Goal: Task Accomplishment & Management: Complete application form

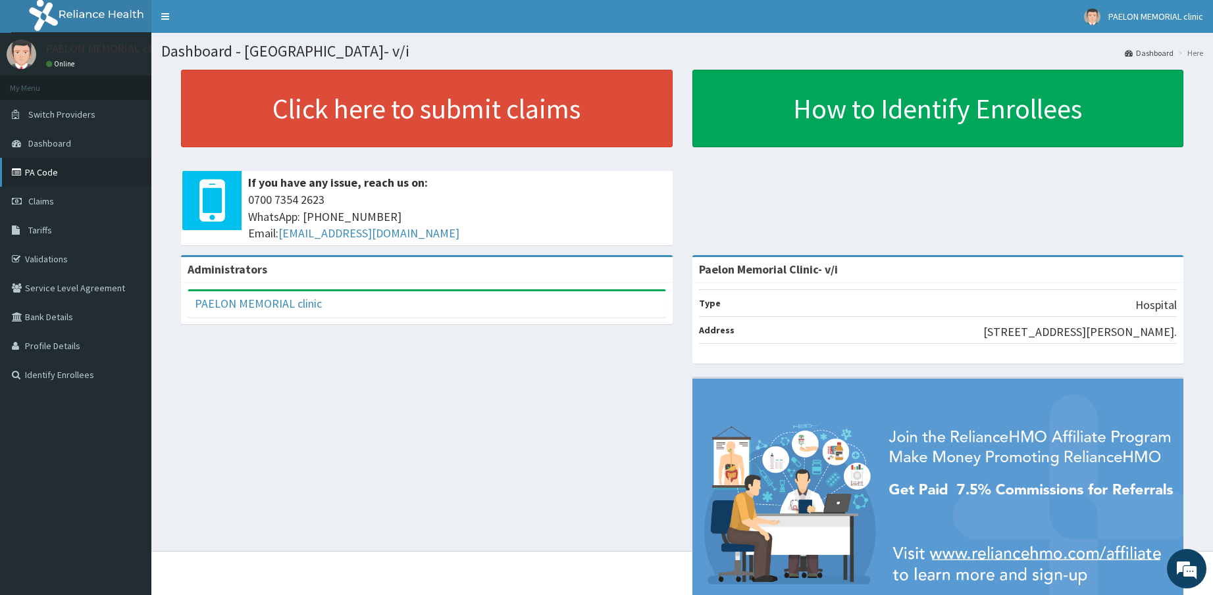
click at [87, 176] on link "PA Code" at bounding box center [75, 172] width 151 height 29
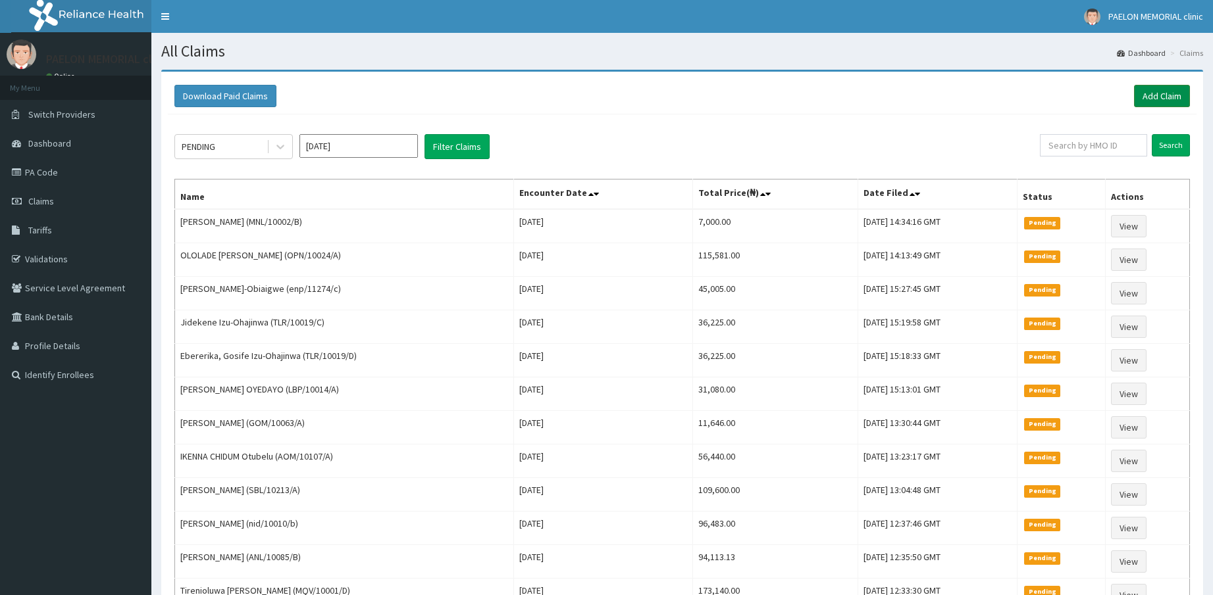
click at [1150, 94] on link "Add Claim" at bounding box center [1162, 96] width 56 height 22
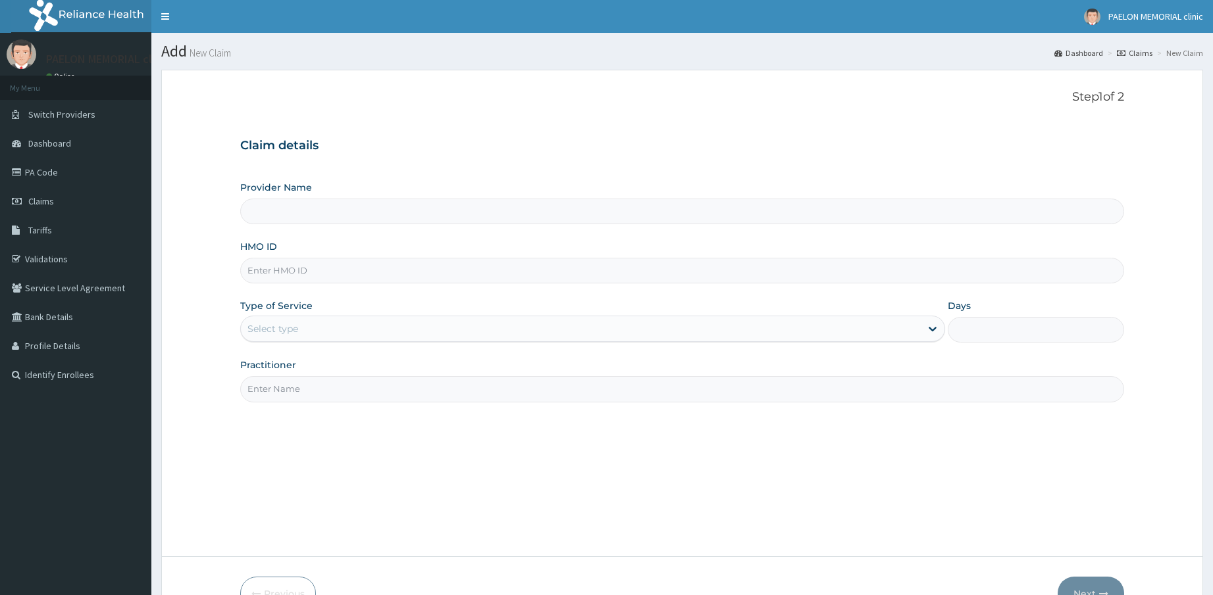
click at [330, 272] on input "HMO ID" at bounding box center [682, 271] width 884 height 26
paste input "vul/10018/a"
type input "vul/10018/a"
type input "Paelon Memorial Clinic- v/i"
type input "vul/10018/a"
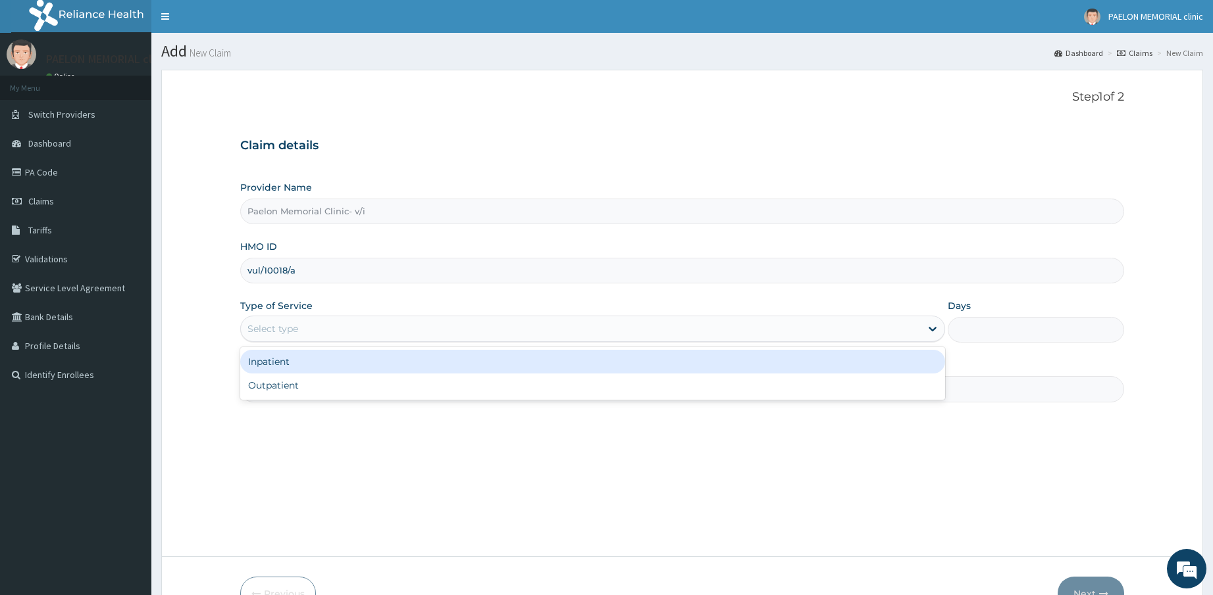
click at [320, 328] on div "Select type" at bounding box center [581, 328] width 680 height 21
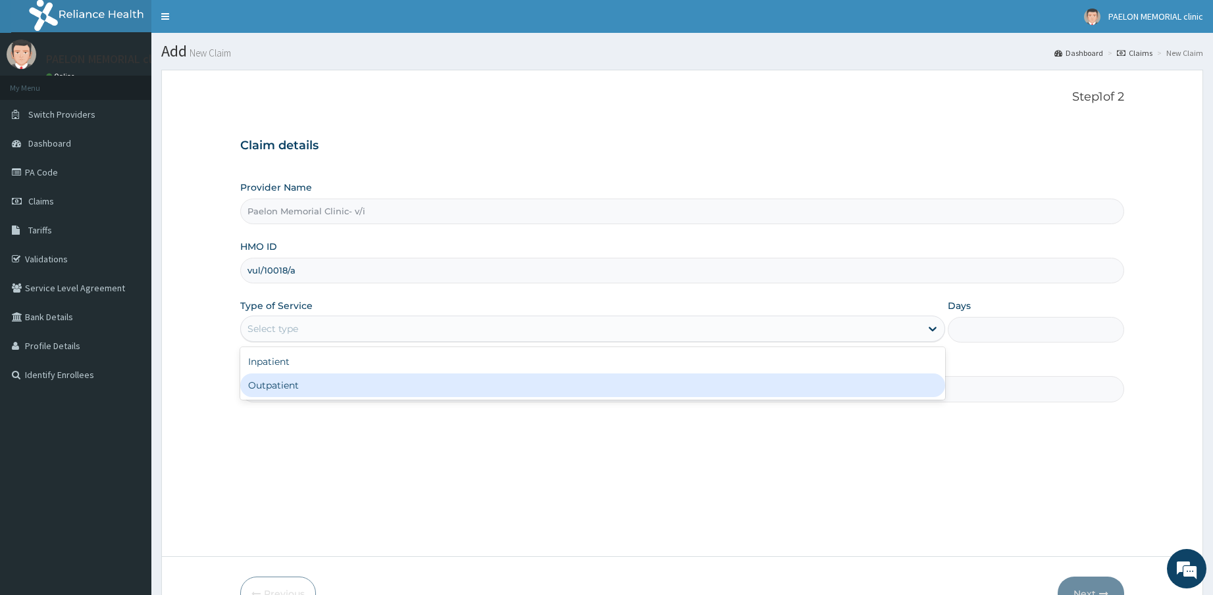
click at [311, 388] on div "Outpatient" at bounding box center [592, 386] width 705 height 24
type input "1"
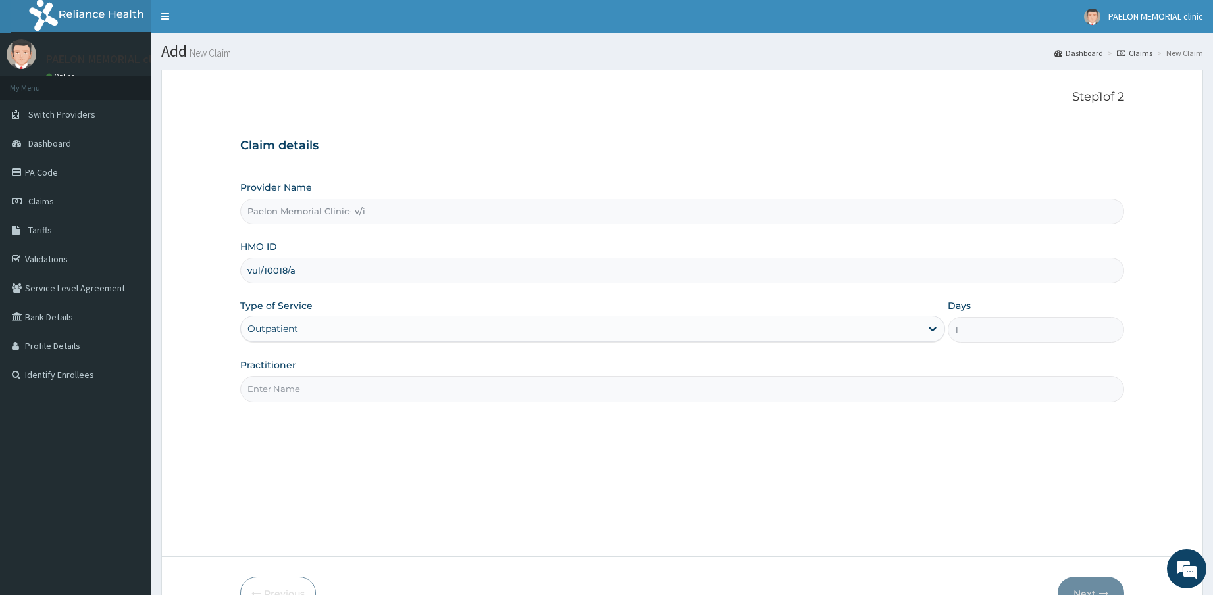
click at [333, 386] on input "Practitioner" at bounding box center [682, 389] width 884 height 26
type input "d"
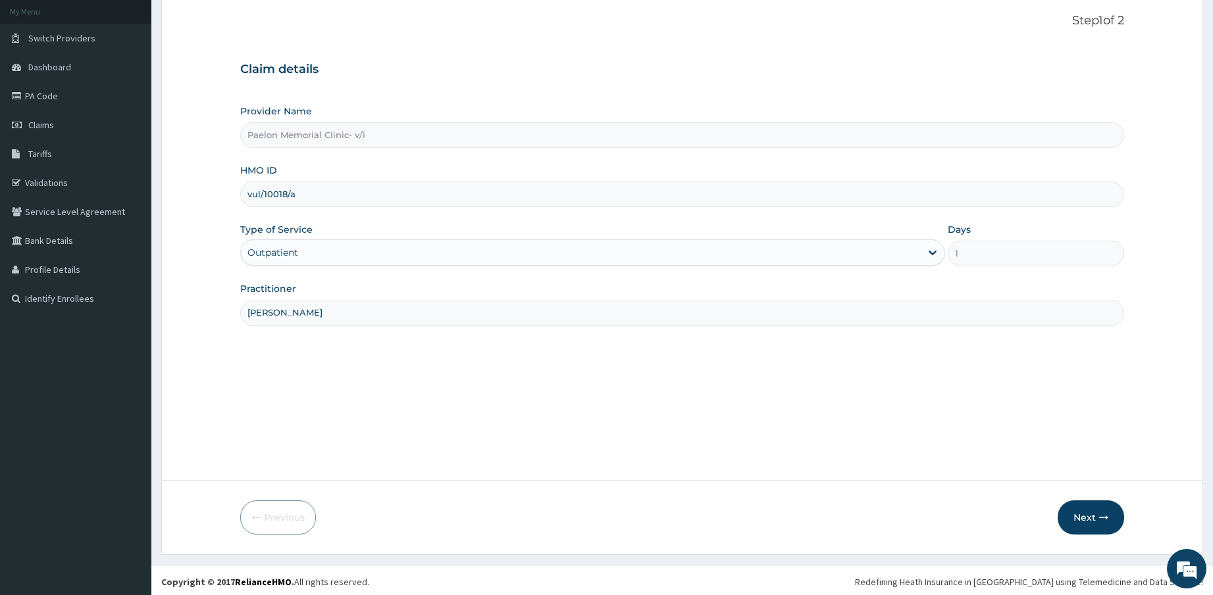
scroll to position [80, 0]
type input "[PERSON_NAME]"
click at [1001, 436] on div "Step 1 of 2 Claim details Provider Name Paelon Memorial Clinic- v/i HMO ID vul/…" at bounding box center [682, 234] width 884 height 447
click at [1089, 521] on button "Next" at bounding box center [1090, 514] width 66 height 34
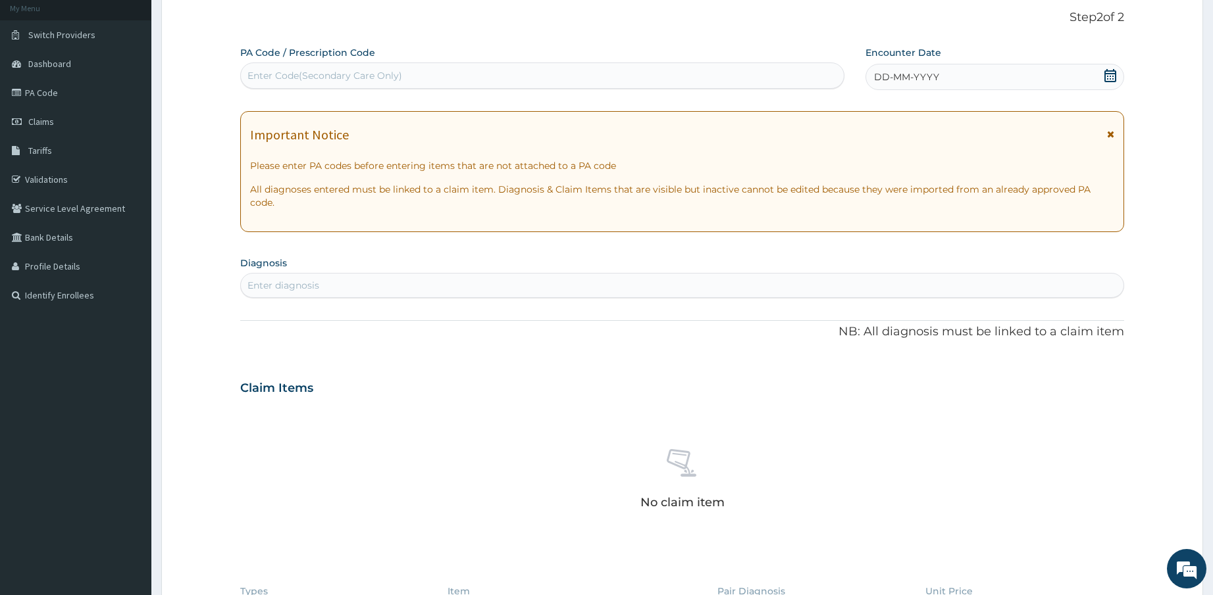
click at [513, 78] on div "Enter Code(Secondary Care Only)" at bounding box center [542, 75] width 603 height 21
paste input "PA/B37359"
type input "PA/B37359"
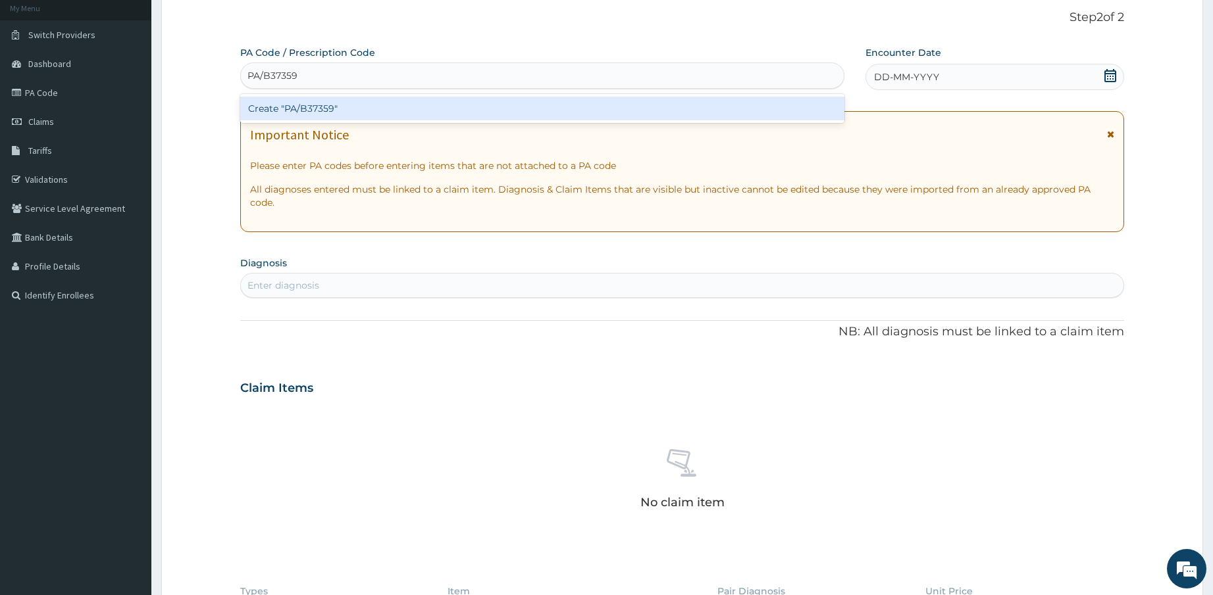
click at [503, 108] on div "Create "PA/B37359"" at bounding box center [542, 109] width 604 height 24
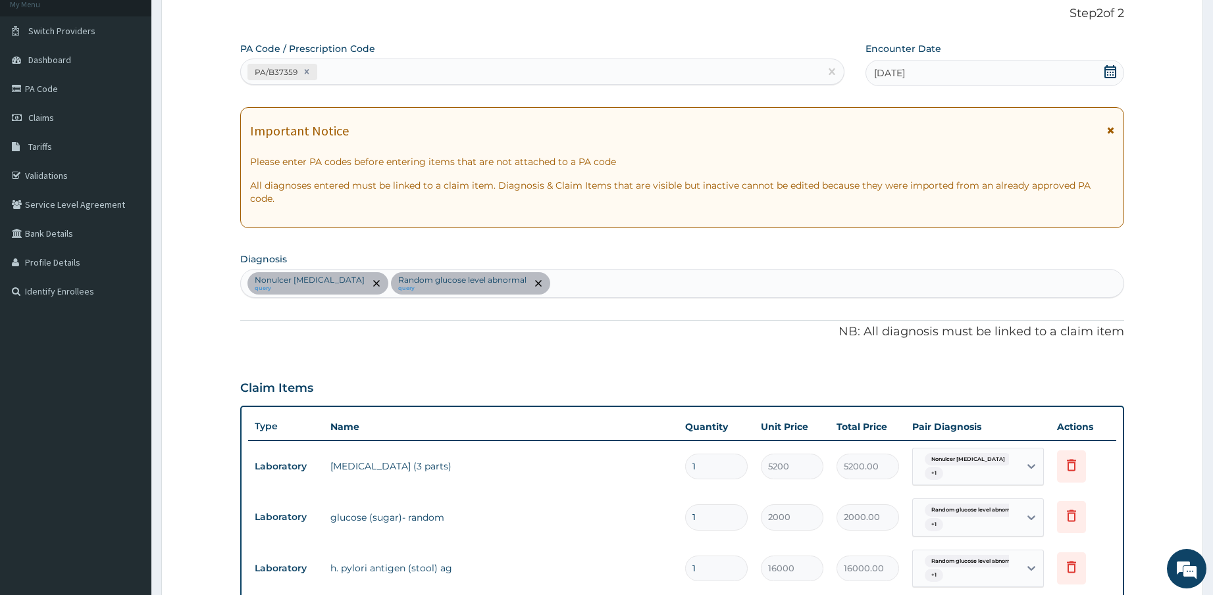
scroll to position [0, 0]
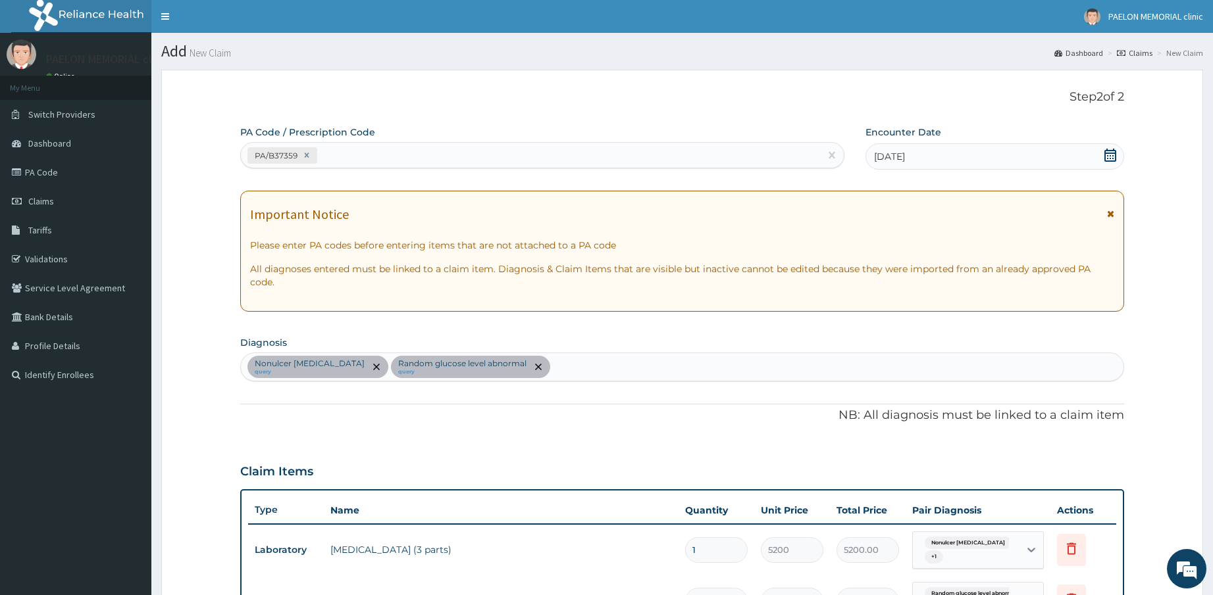
click at [447, 157] on div "PA/B37359" at bounding box center [530, 156] width 579 height 22
paste input "PA/E267C5"
type input "PA/E267C5"
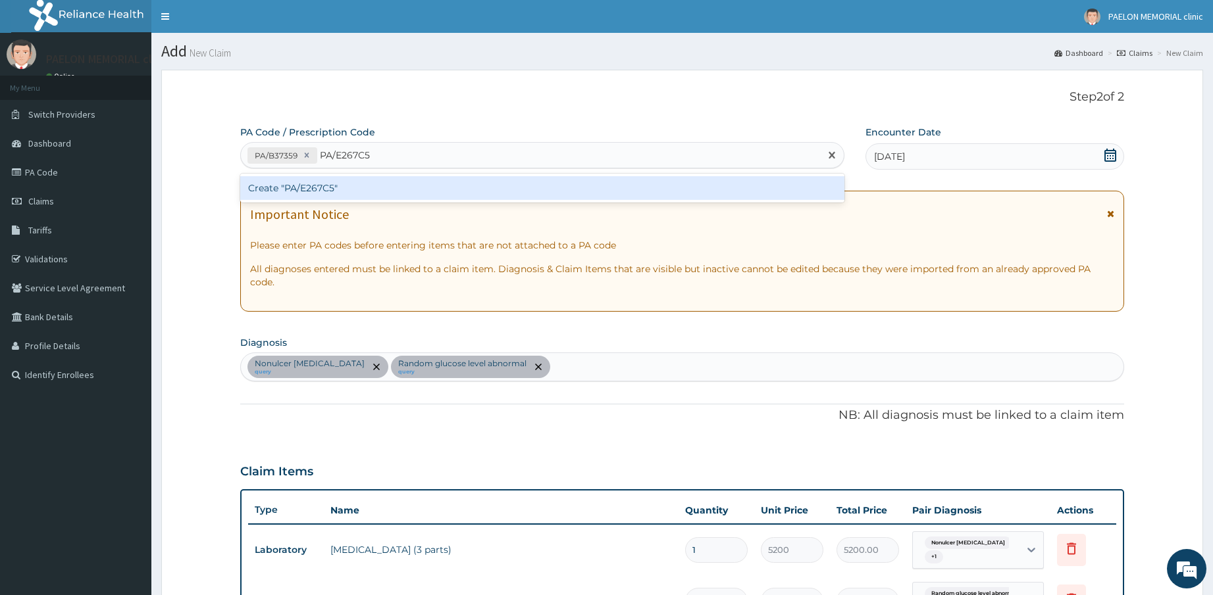
click at [435, 183] on div "Create "PA/E267C5"" at bounding box center [542, 188] width 604 height 24
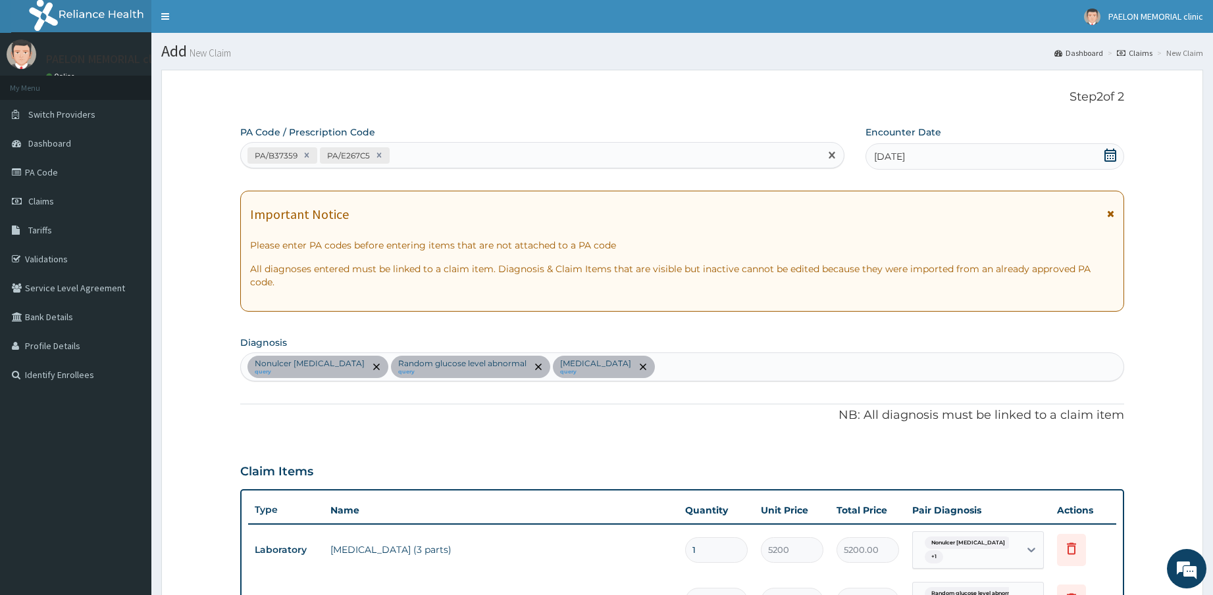
click at [439, 155] on div "PA/B37359 PA/E267C5" at bounding box center [530, 156] width 579 height 22
paste input "PA/D7D375"
type input "PA/D7D375"
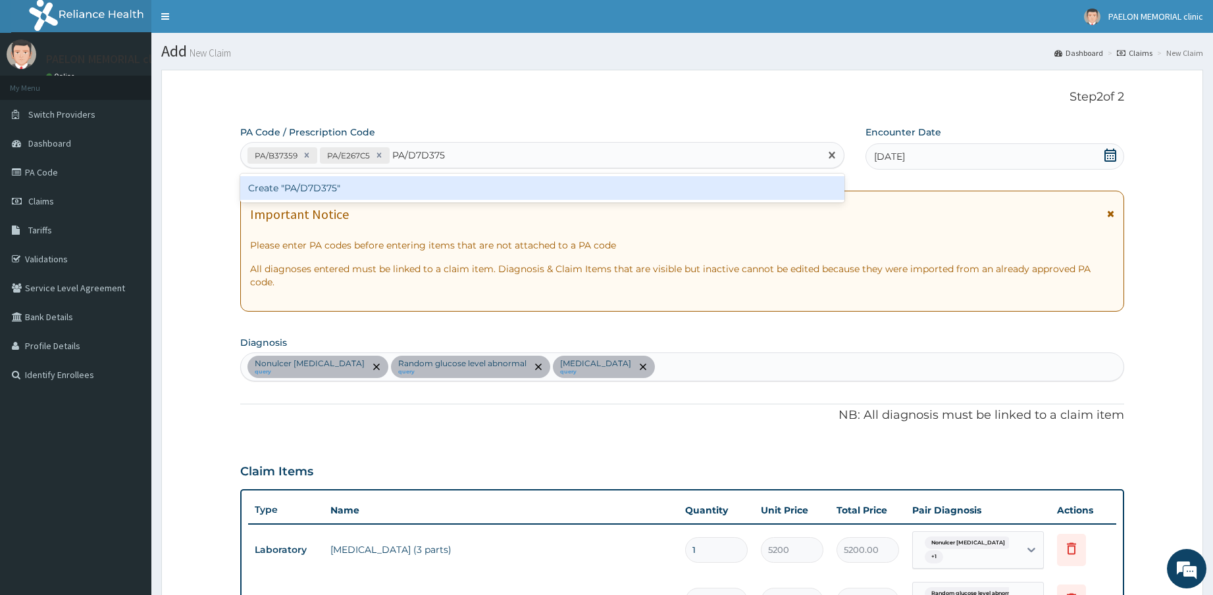
click at [438, 187] on div "Create "PA/D7D375"" at bounding box center [542, 188] width 604 height 24
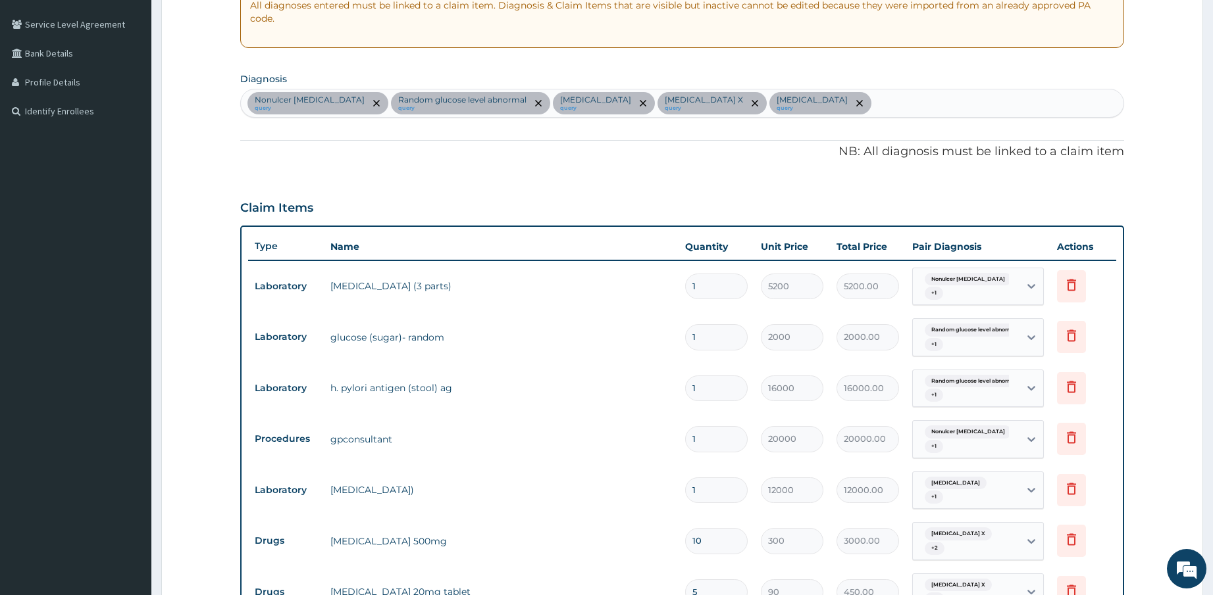
scroll to position [128, 0]
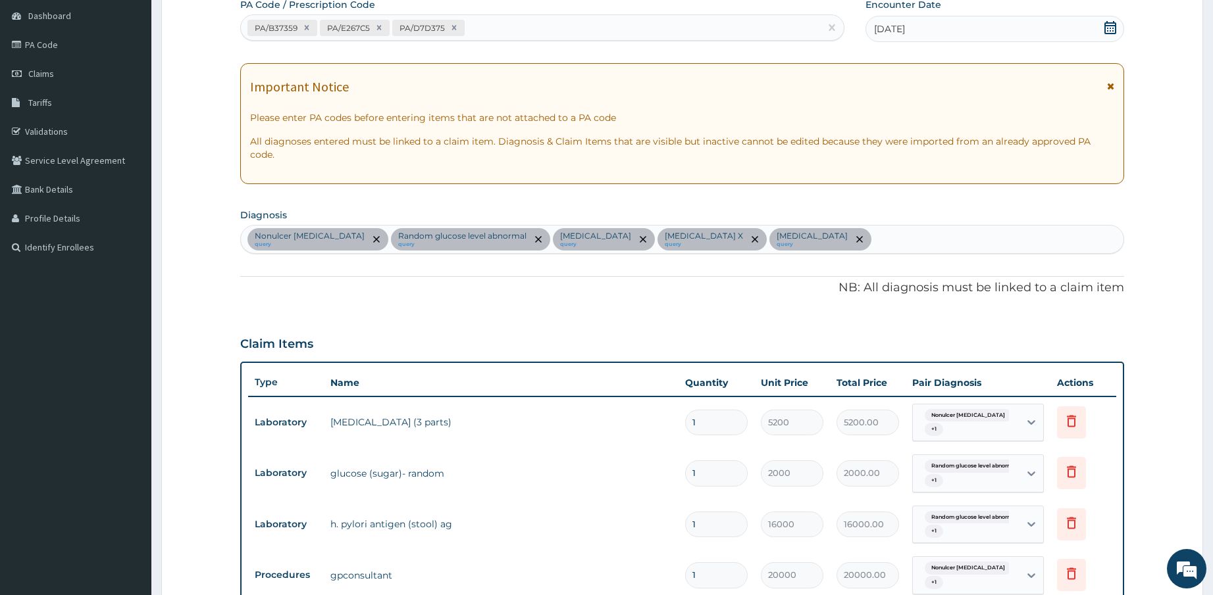
click at [511, 32] on div "PA/B37359 PA/E267C5 PA/D7D375" at bounding box center [530, 28] width 579 height 22
paste input "PA/FAFE25"
type input "PA/FAFE25"
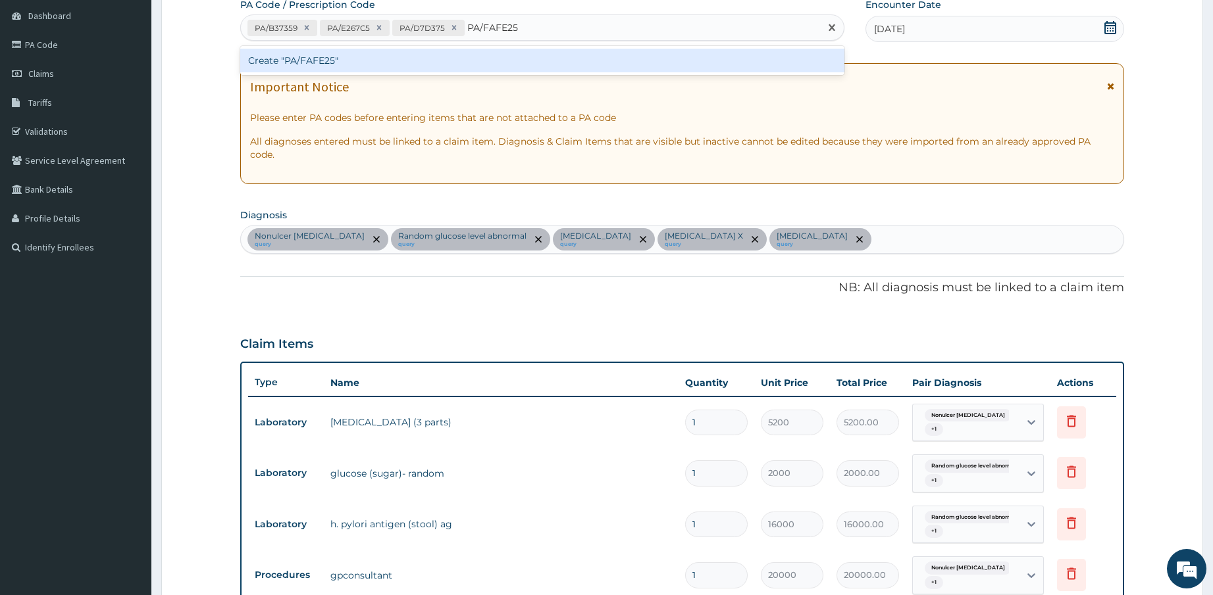
click at [511, 70] on div "Create "PA/FAFE25"" at bounding box center [542, 61] width 604 height 24
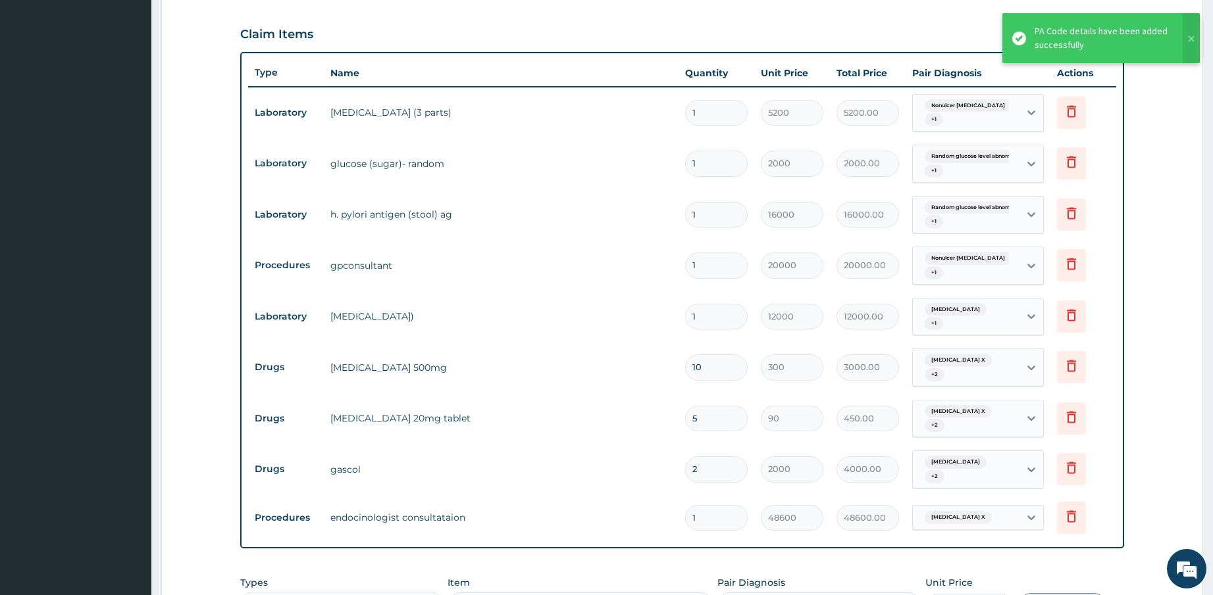
scroll to position [436, 0]
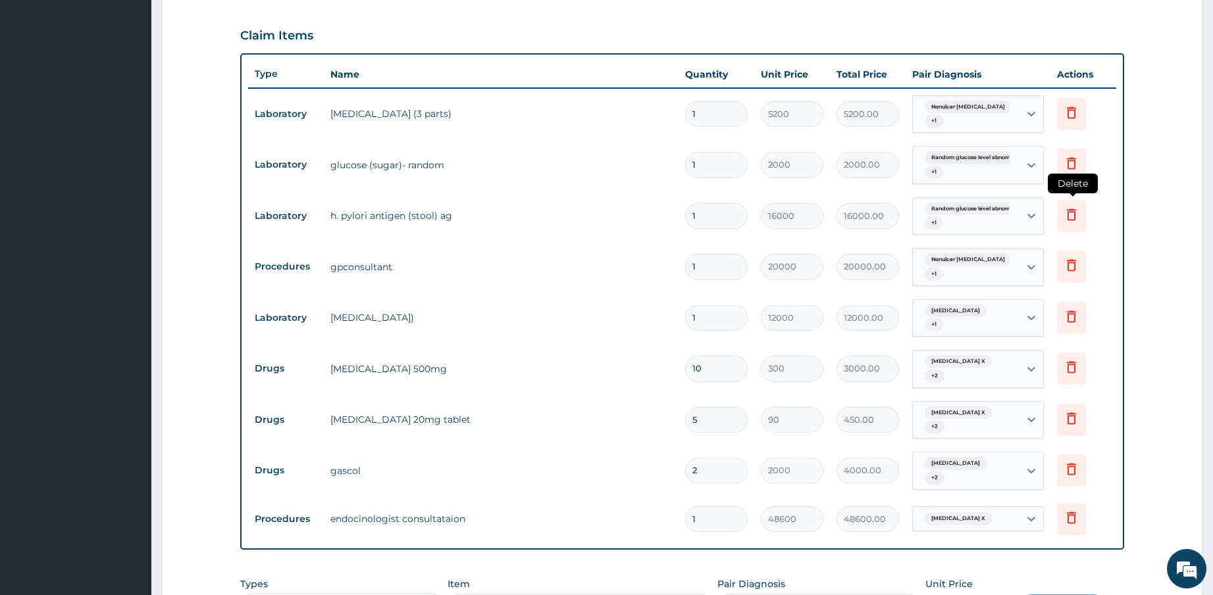
click at [1076, 207] on icon at bounding box center [1071, 215] width 16 height 16
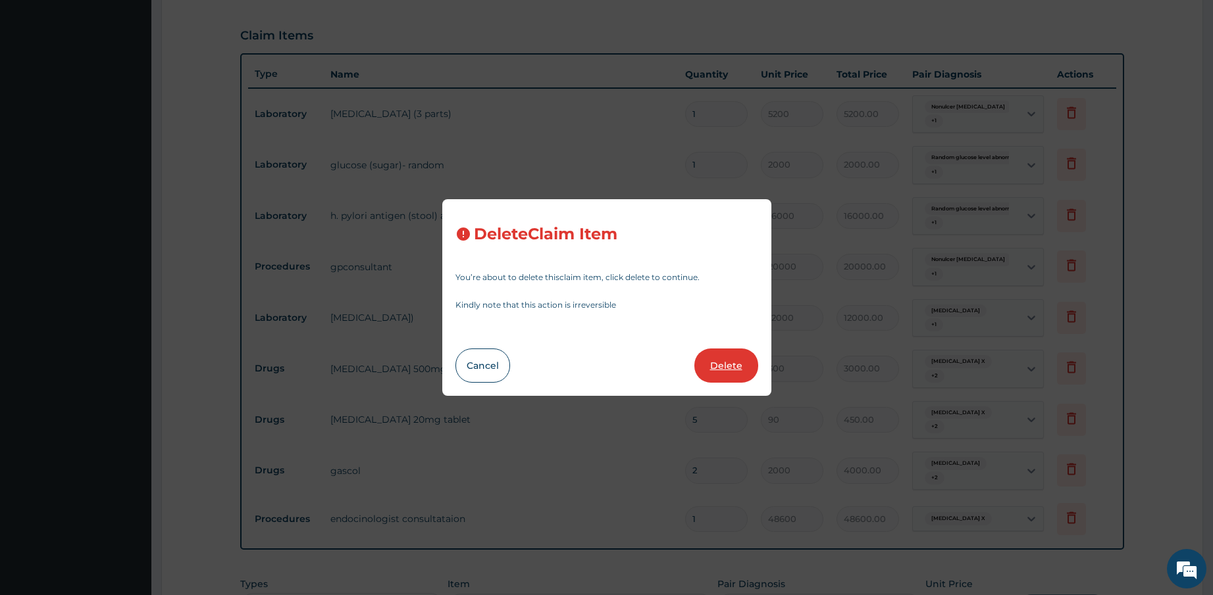
click at [740, 362] on button "Delete" at bounding box center [726, 366] width 64 height 34
type input "20000"
type input "20000.00"
type input "12000"
type input "12000.00"
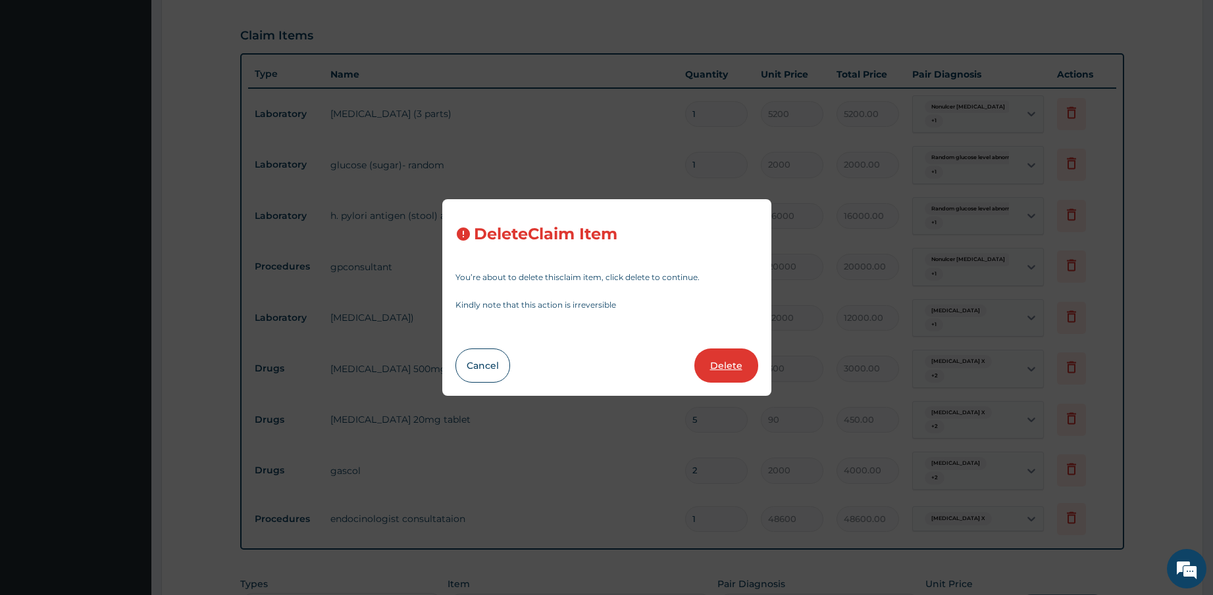
type input "10"
type input "300"
type input "3000.00"
type input "5"
type input "90"
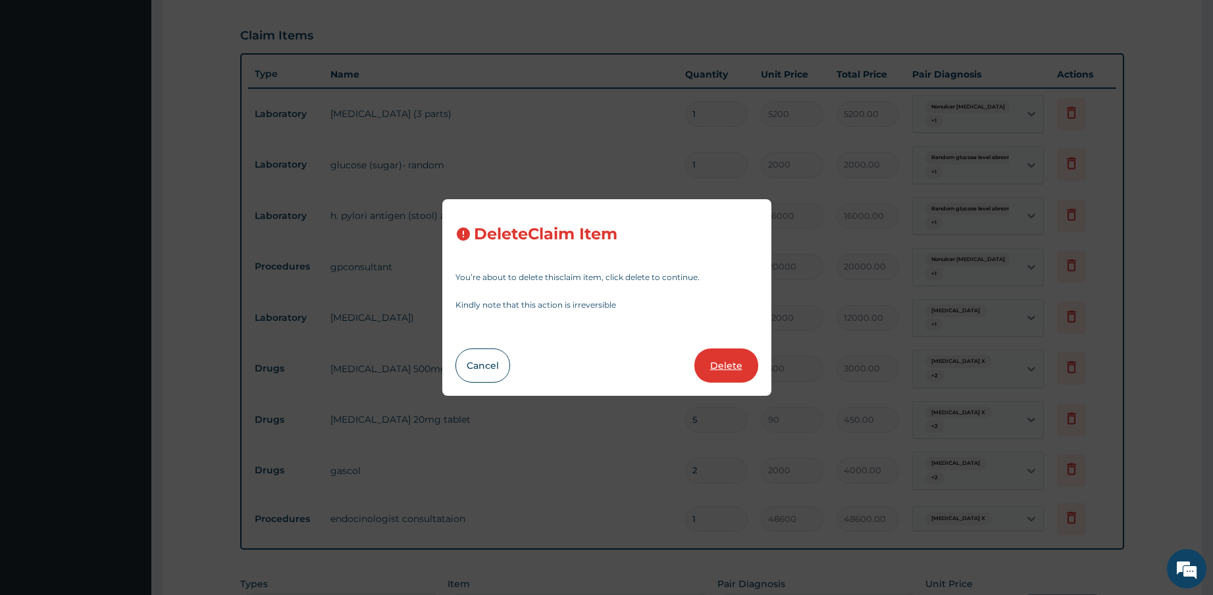
type input "450.00"
type input "2"
type input "2000"
type input "4000.00"
type input "1"
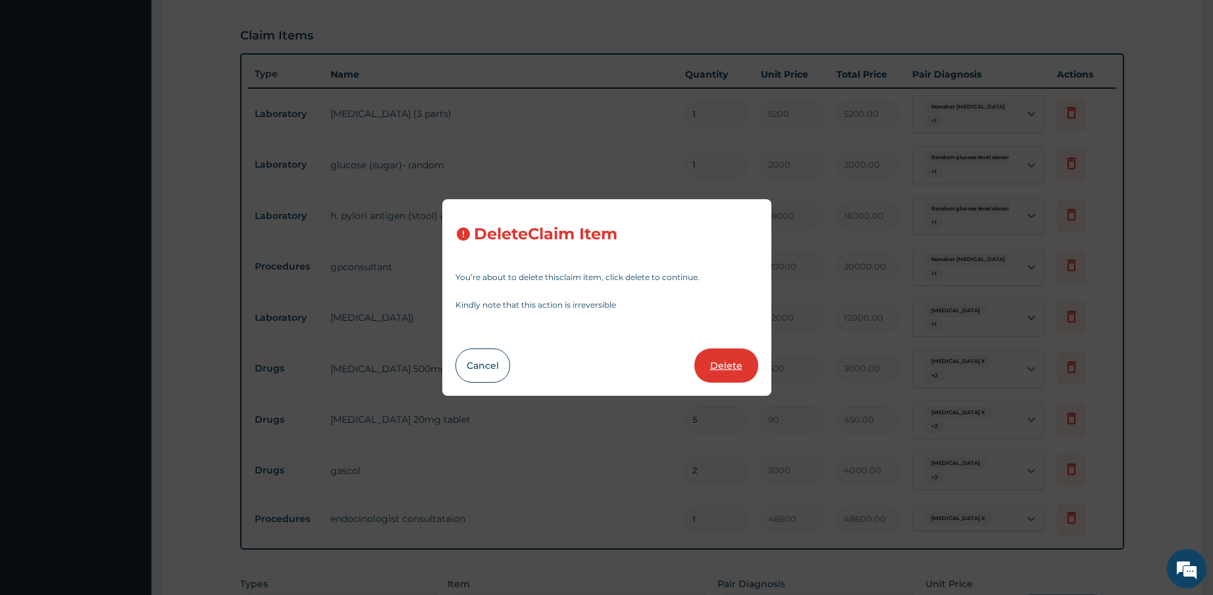
type input "48600"
type input "48600.00"
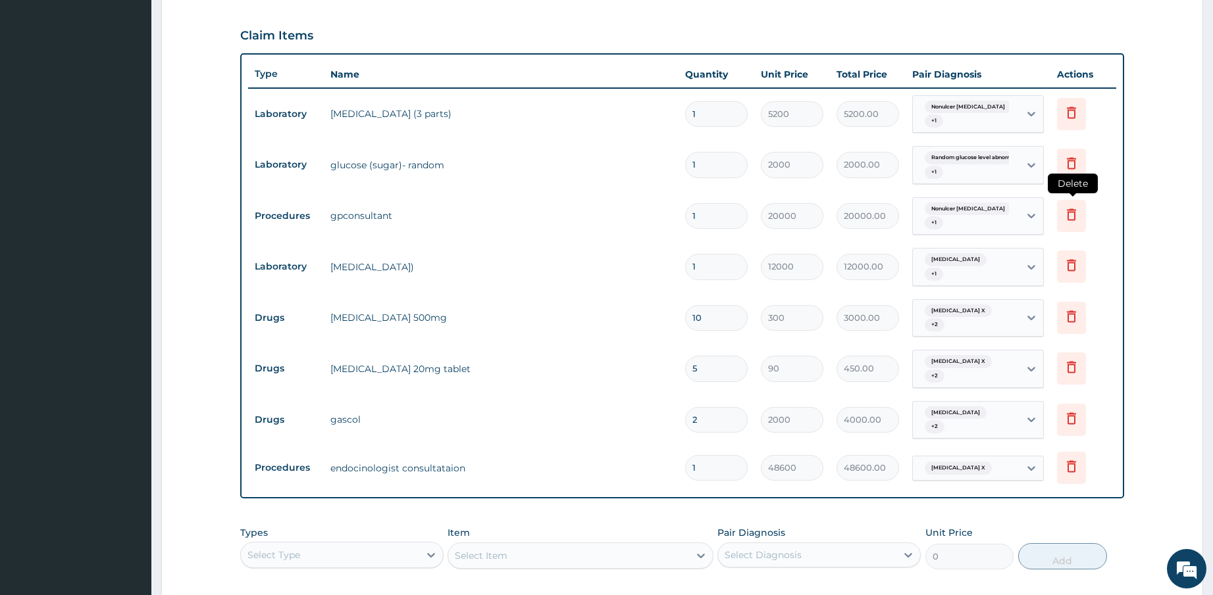
click at [1067, 207] on icon at bounding box center [1071, 215] width 16 height 16
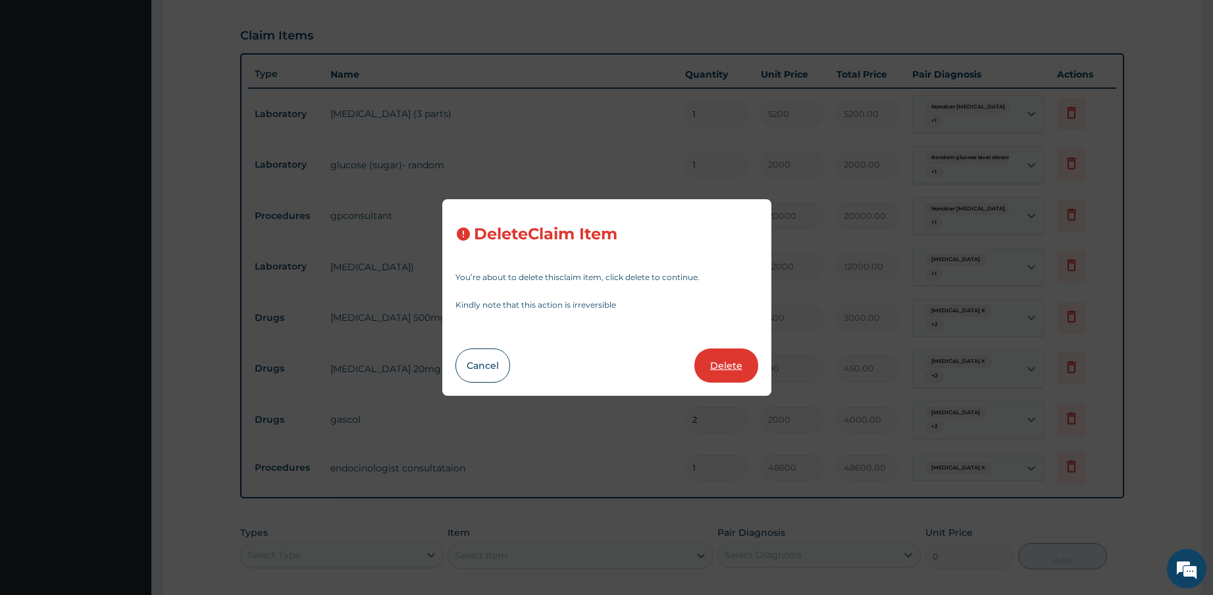
click at [725, 363] on button "Delete" at bounding box center [726, 366] width 64 height 34
type input "12000"
type input "12000.00"
type input "10"
type input "300"
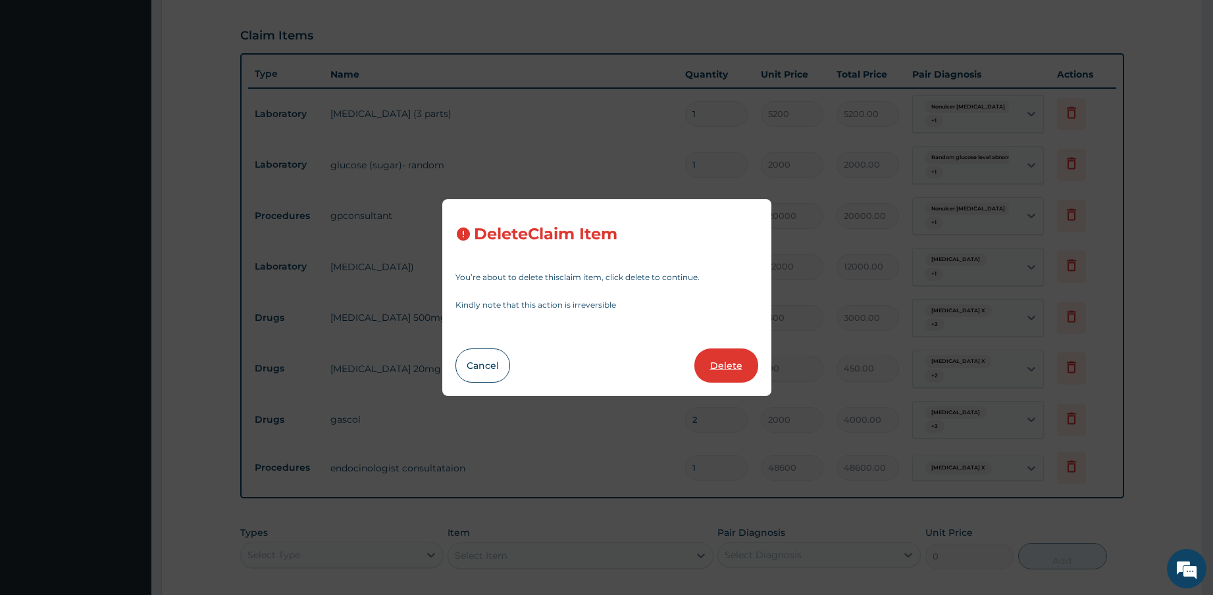
type input "3000.00"
type input "5"
type input "90"
type input "450.00"
type input "2"
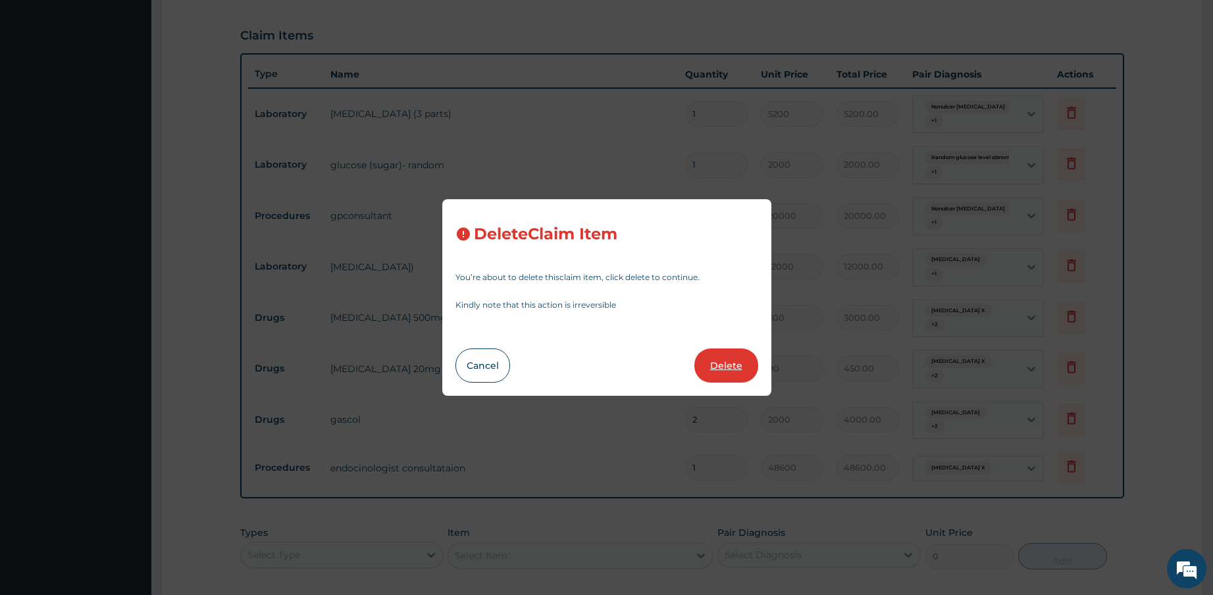
type input "2000"
type input "4000.00"
type input "1"
type input "48600"
type input "48600.00"
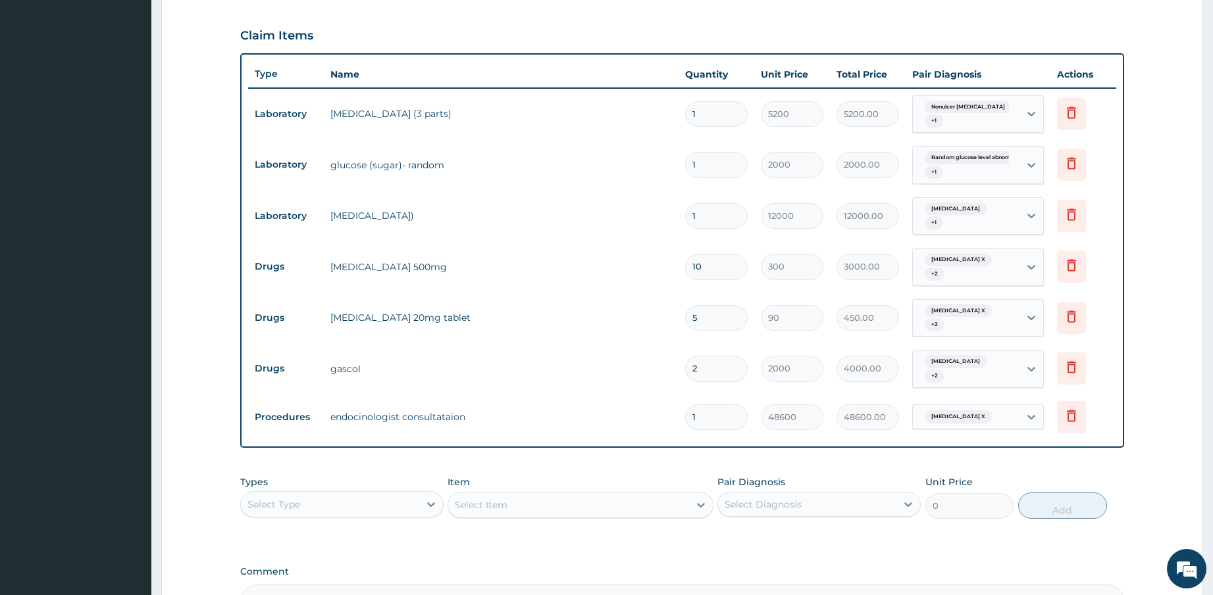
drag, startPoint x: 705, startPoint y: 301, endPoint x: 687, endPoint y: 301, distance: 17.8
click at [687, 305] on input "5" at bounding box center [716, 318] width 63 height 26
type input "1"
type input "90.00"
type input "14"
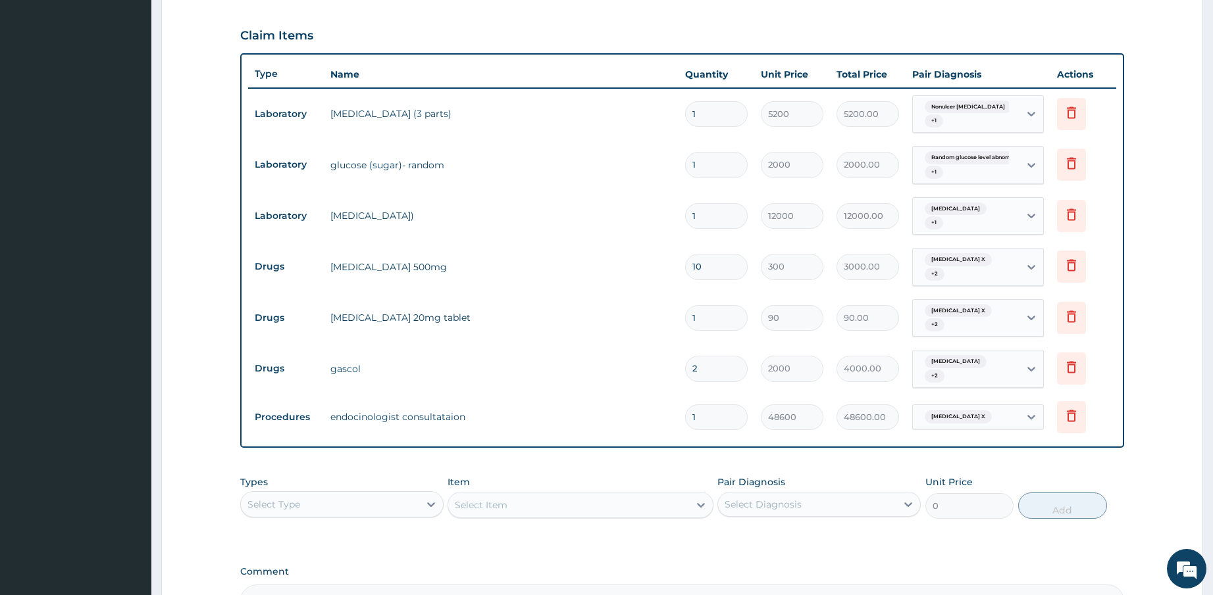
type input "1260.00"
type input "14"
click at [696, 438] on div "PA Code / Prescription Code PA/B37359 PA/E267C5 PA/D7D375 PA/FAFE25 Encounter D…" at bounding box center [682, 153] width 884 height 928
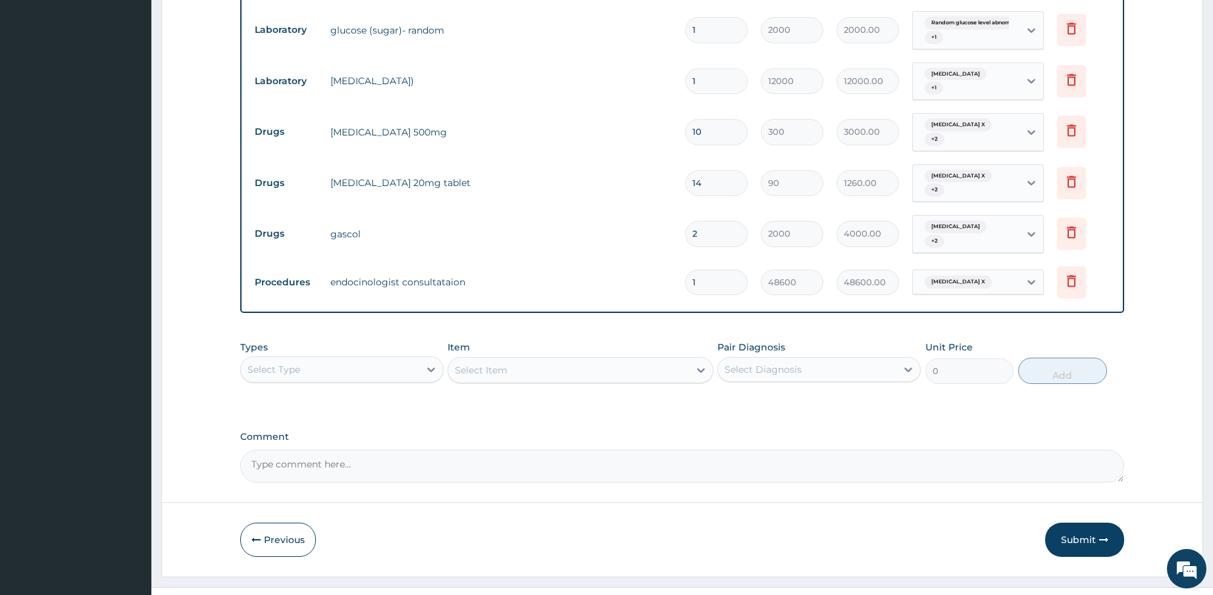
scroll to position [572, 0]
click at [1083, 522] on button "Submit" at bounding box center [1084, 539] width 79 height 34
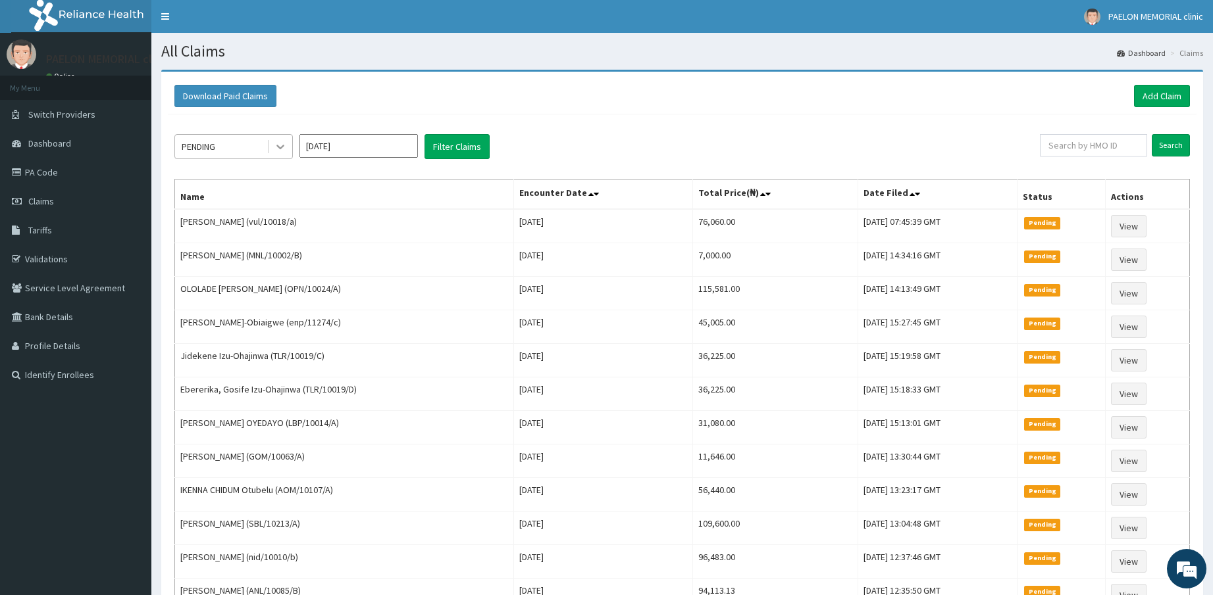
click at [274, 141] on icon at bounding box center [280, 146] width 13 height 13
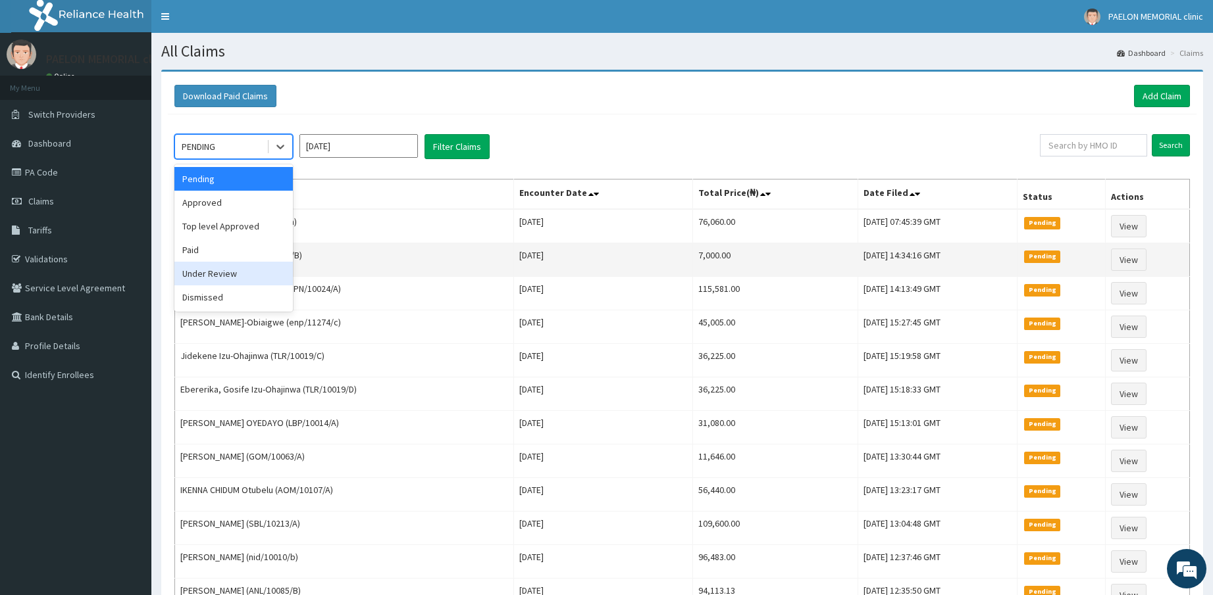
click at [246, 268] on div "Under Review" at bounding box center [233, 274] width 118 height 24
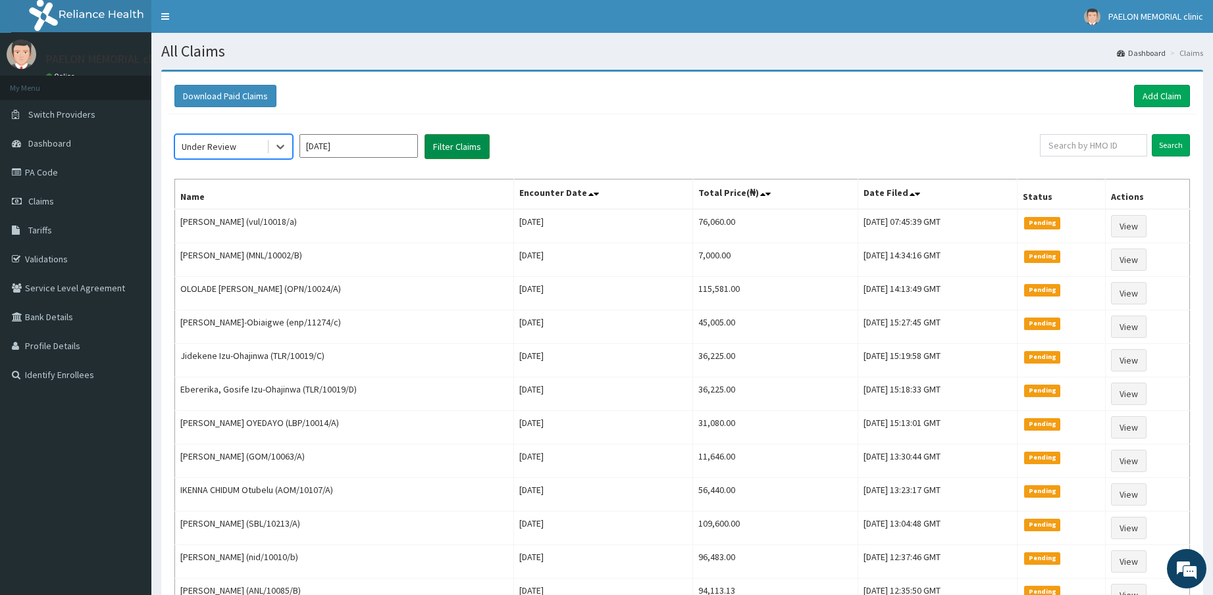
click at [449, 138] on button "Filter Claims" at bounding box center [456, 146] width 65 height 25
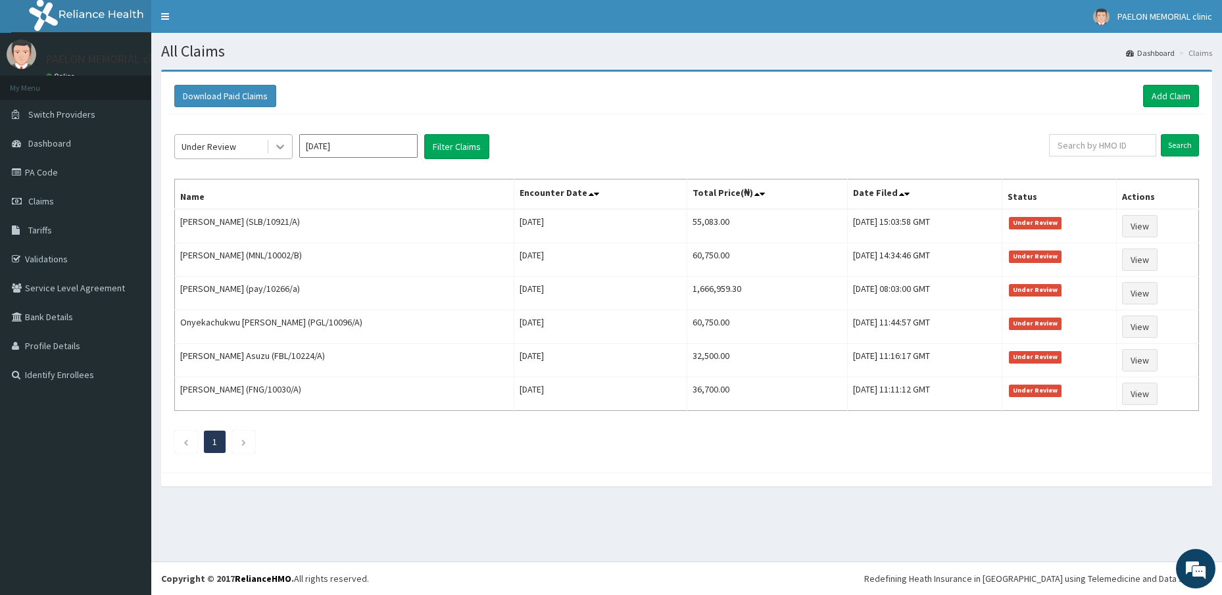
click at [274, 143] on div at bounding box center [280, 147] width 24 height 24
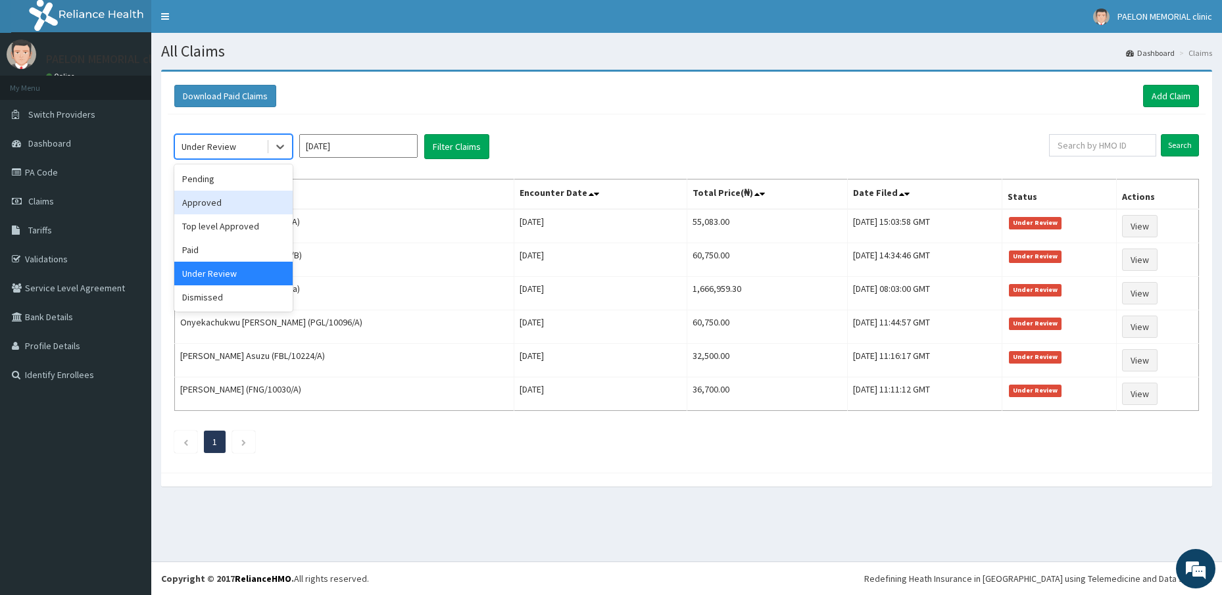
click at [207, 205] on div "Approved" at bounding box center [233, 203] width 118 height 24
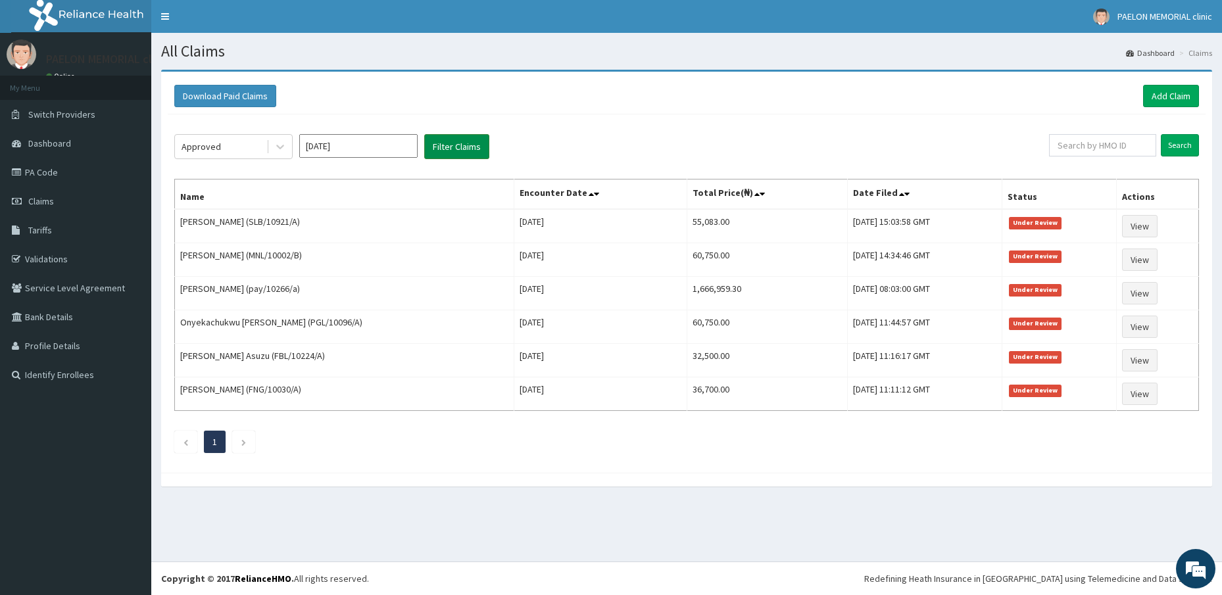
click at [473, 143] on button "Filter Claims" at bounding box center [456, 146] width 65 height 25
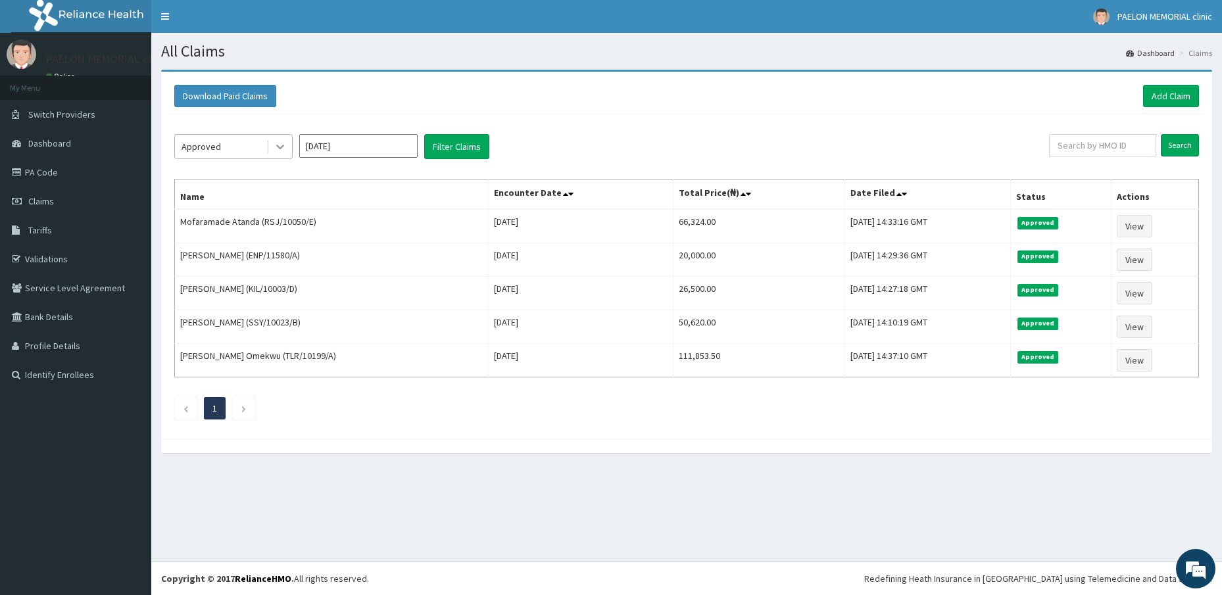
click at [278, 149] on icon at bounding box center [280, 146] width 13 height 13
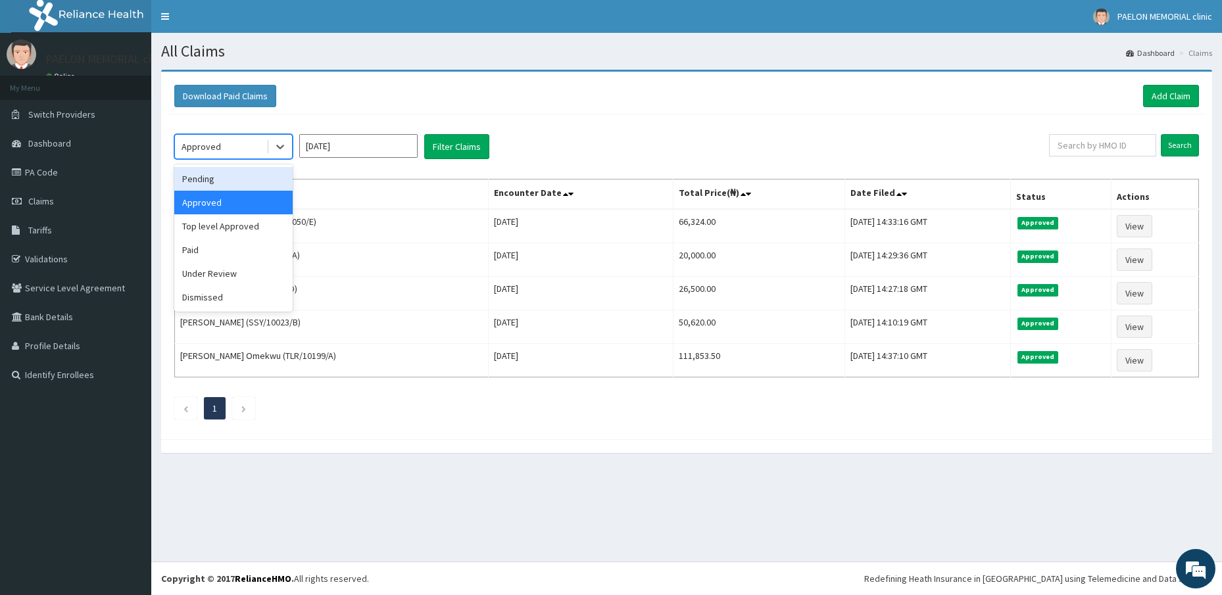
click at [265, 178] on div "Pending" at bounding box center [233, 179] width 118 height 24
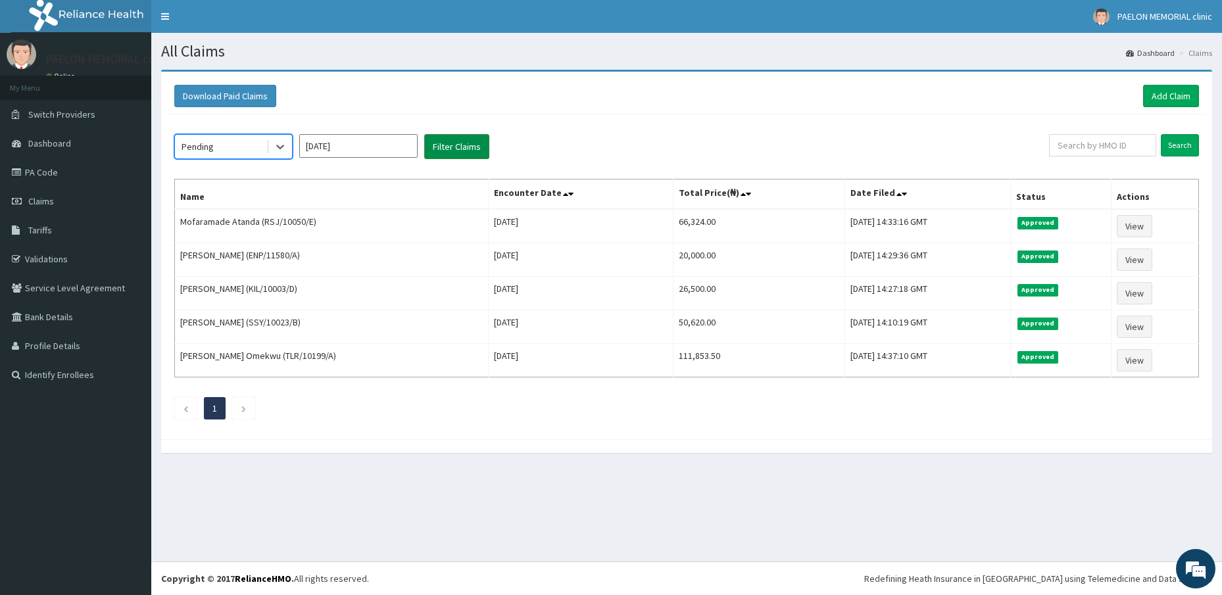
click at [449, 143] on button "Filter Claims" at bounding box center [456, 146] width 65 height 25
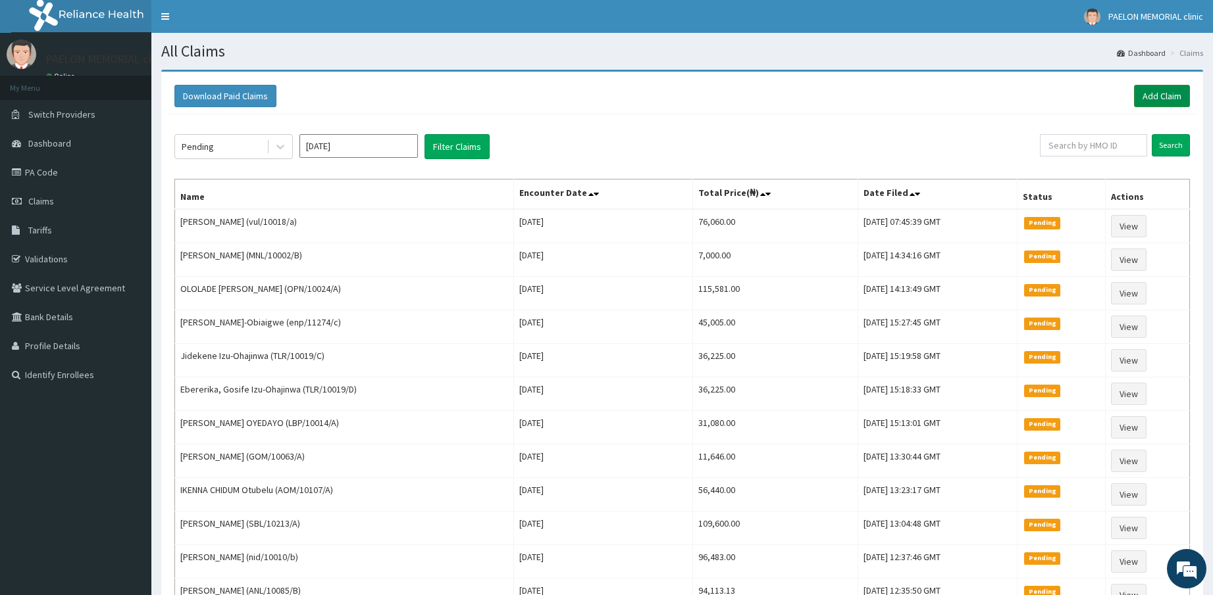
click at [1163, 93] on link "Add Claim" at bounding box center [1162, 96] width 56 height 22
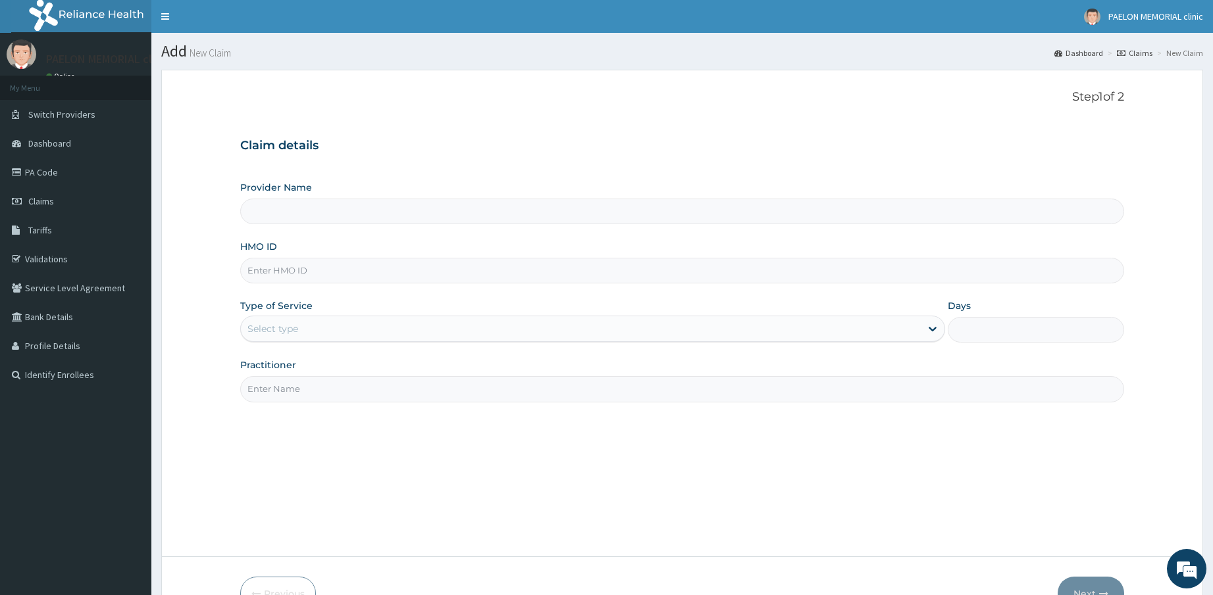
type input "Paelon Memorial Clinic- v/i"
click at [410, 270] on input "HMO ID" at bounding box center [682, 271] width 884 height 26
paste input "ULT/10001/A"
type input "ULT/10001/A"
click at [367, 324] on div "Select type" at bounding box center [581, 328] width 680 height 21
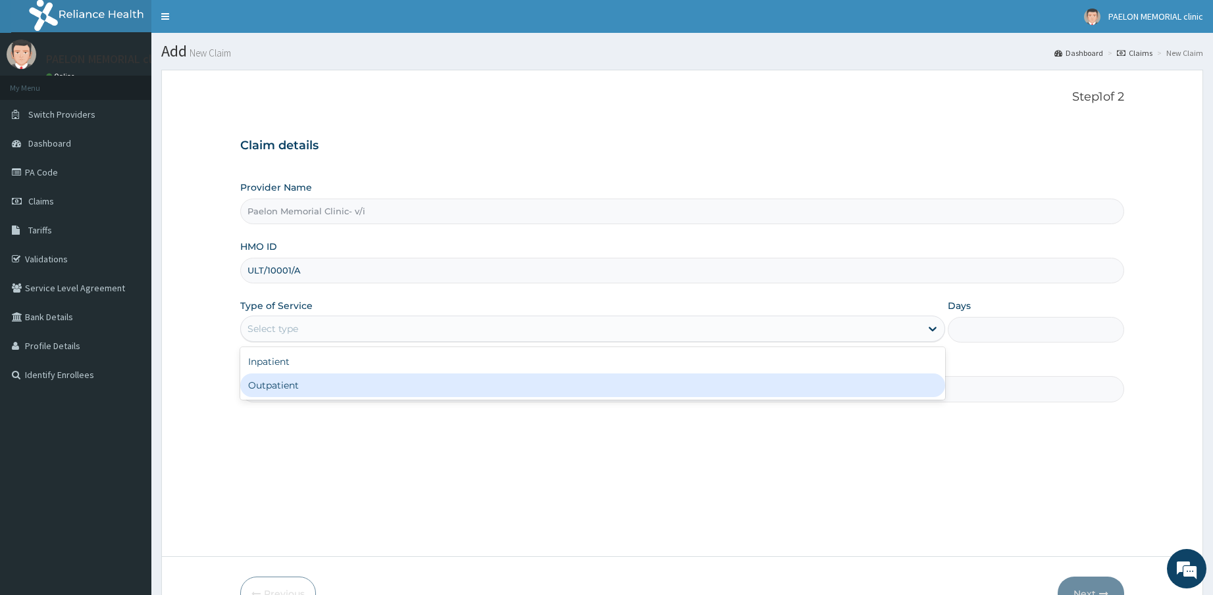
click at [331, 378] on div "Outpatient" at bounding box center [592, 386] width 705 height 24
type input "1"
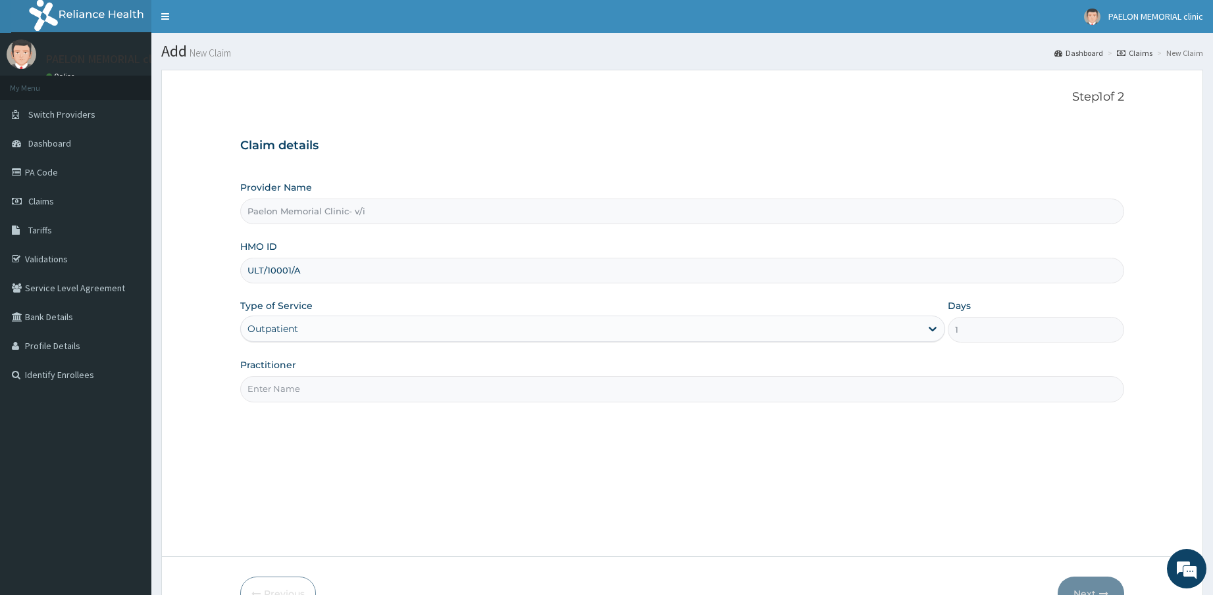
click at [336, 386] on input "Practitioner" at bounding box center [682, 389] width 884 height 26
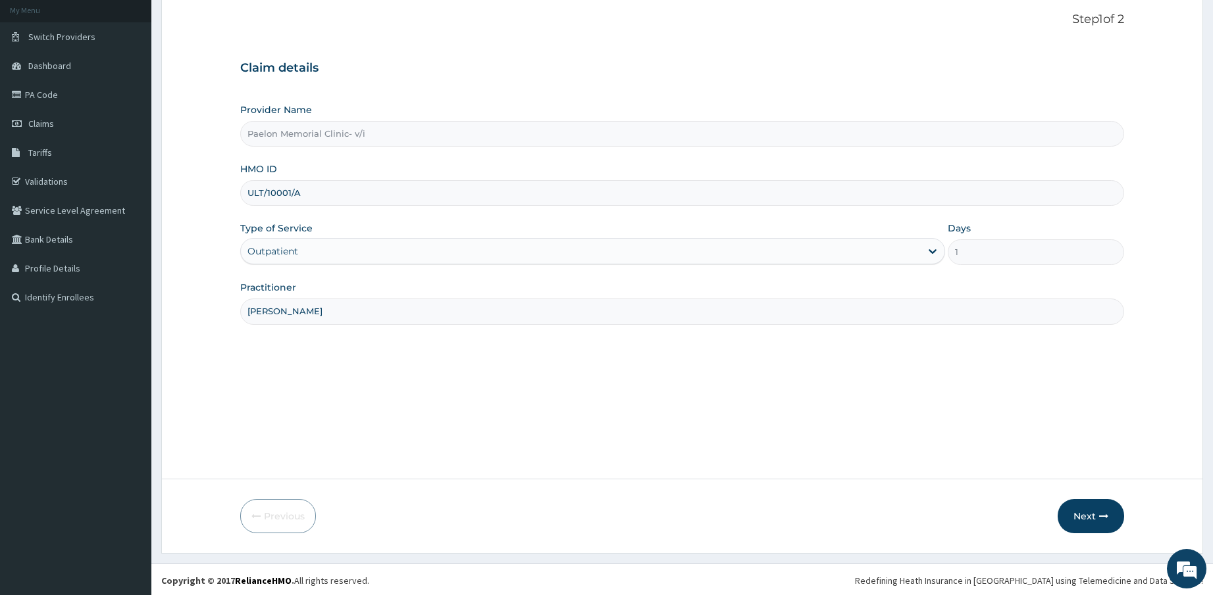
scroll to position [80, 0]
type input "[PERSON_NAME]"
click at [1082, 514] on button "Next" at bounding box center [1090, 514] width 66 height 34
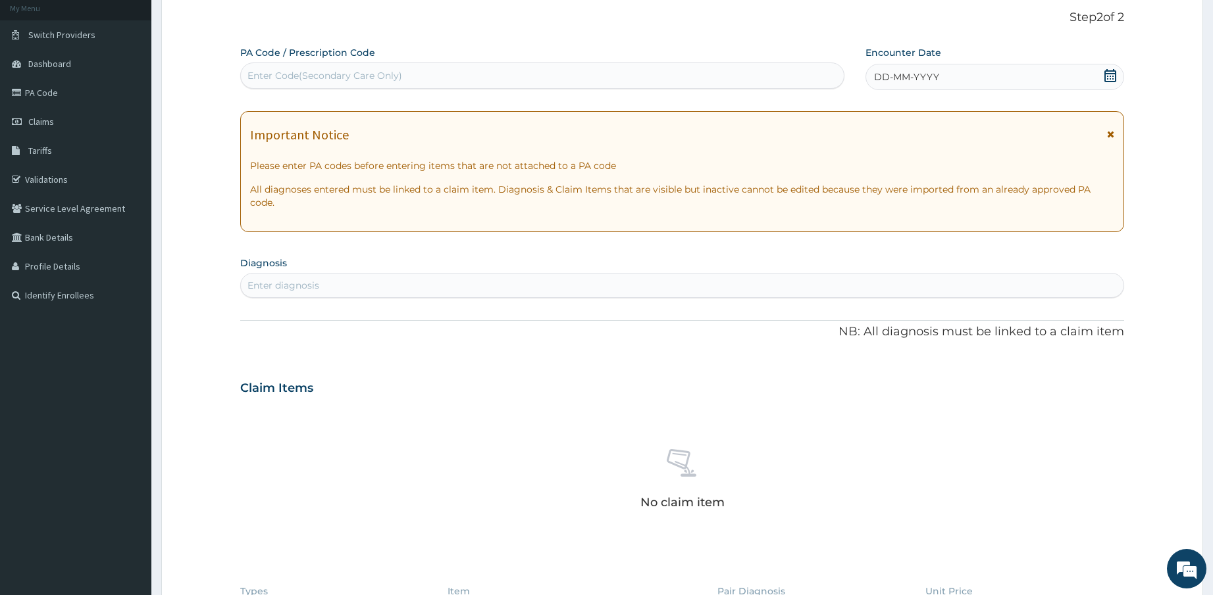
click at [463, 72] on div "Enter Code(Secondary Care Only)" at bounding box center [542, 75] width 603 height 21
paste input "PA/EC965E"
type input "PA/EC965E"
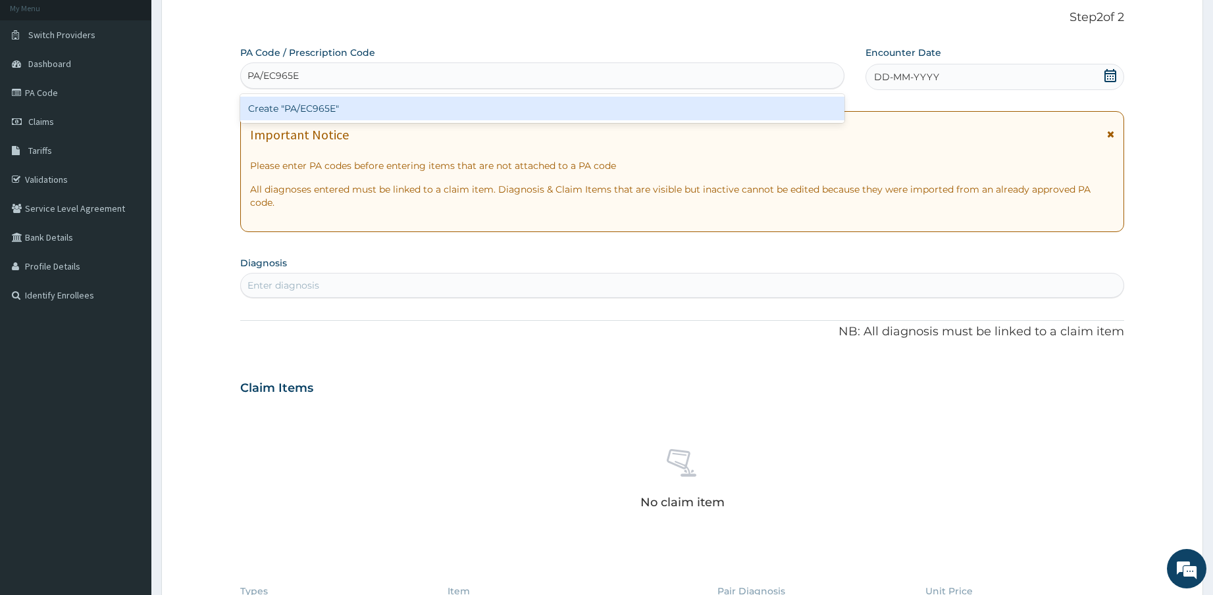
click at [454, 110] on div "Create "PA/EC965E"" at bounding box center [542, 109] width 604 height 24
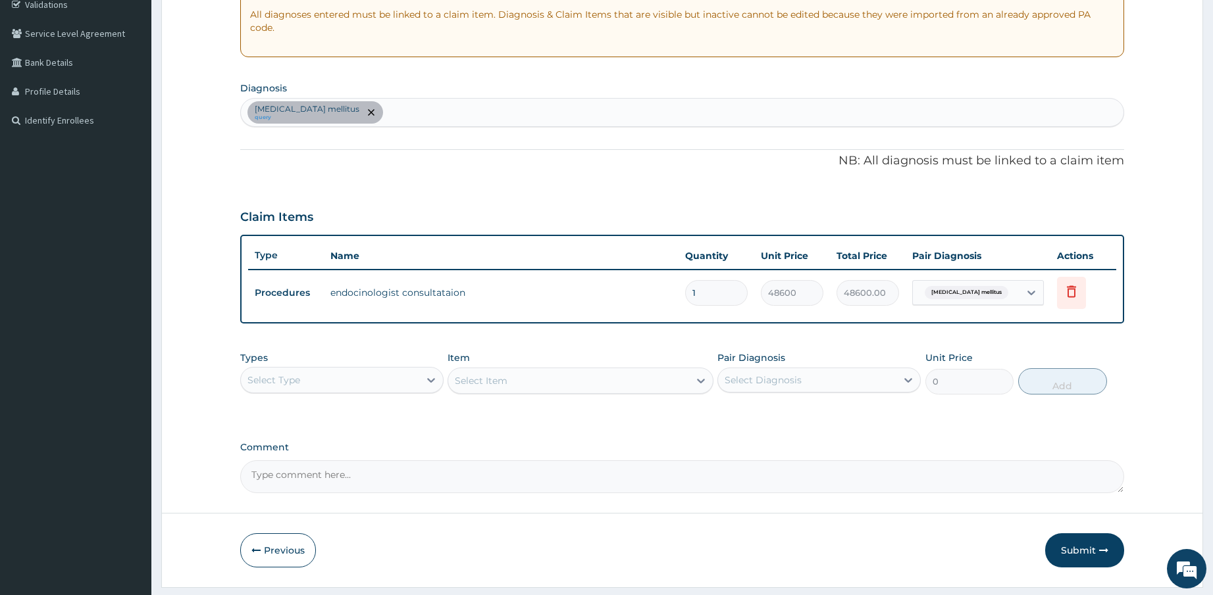
scroll to position [278, 0]
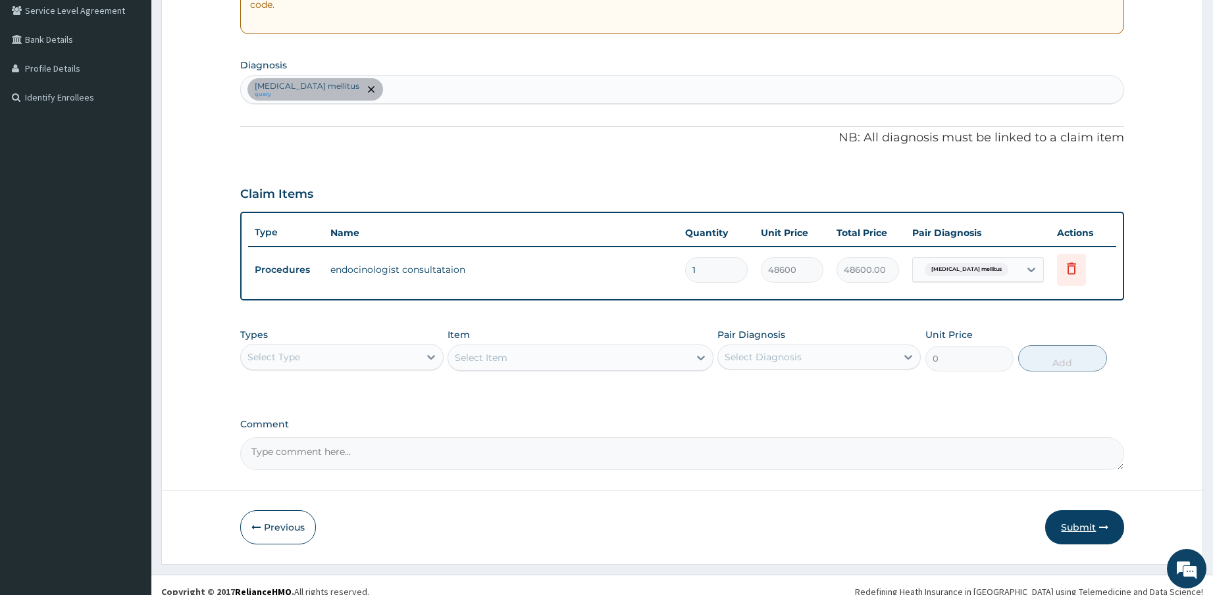
click at [1078, 514] on button "Submit" at bounding box center [1084, 528] width 79 height 34
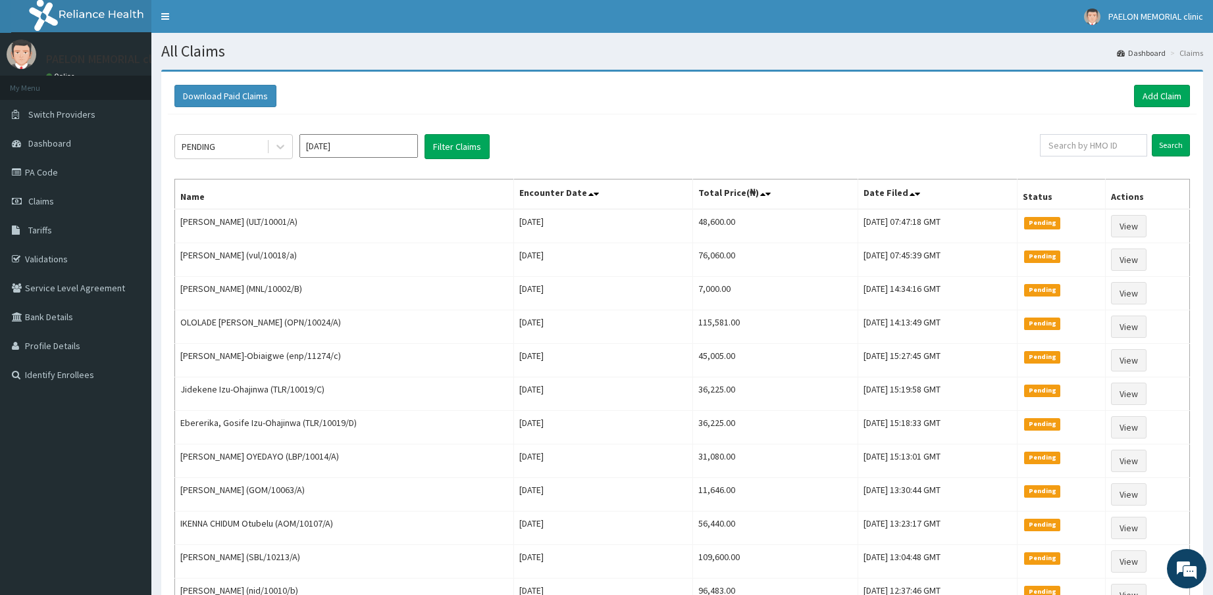
click at [792, 154] on div "PENDING Aug 2025 Filter Claims" at bounding box center [606, 146] width 865 height 25
